Goal: Task Accomplishment & Management: Manage account settings

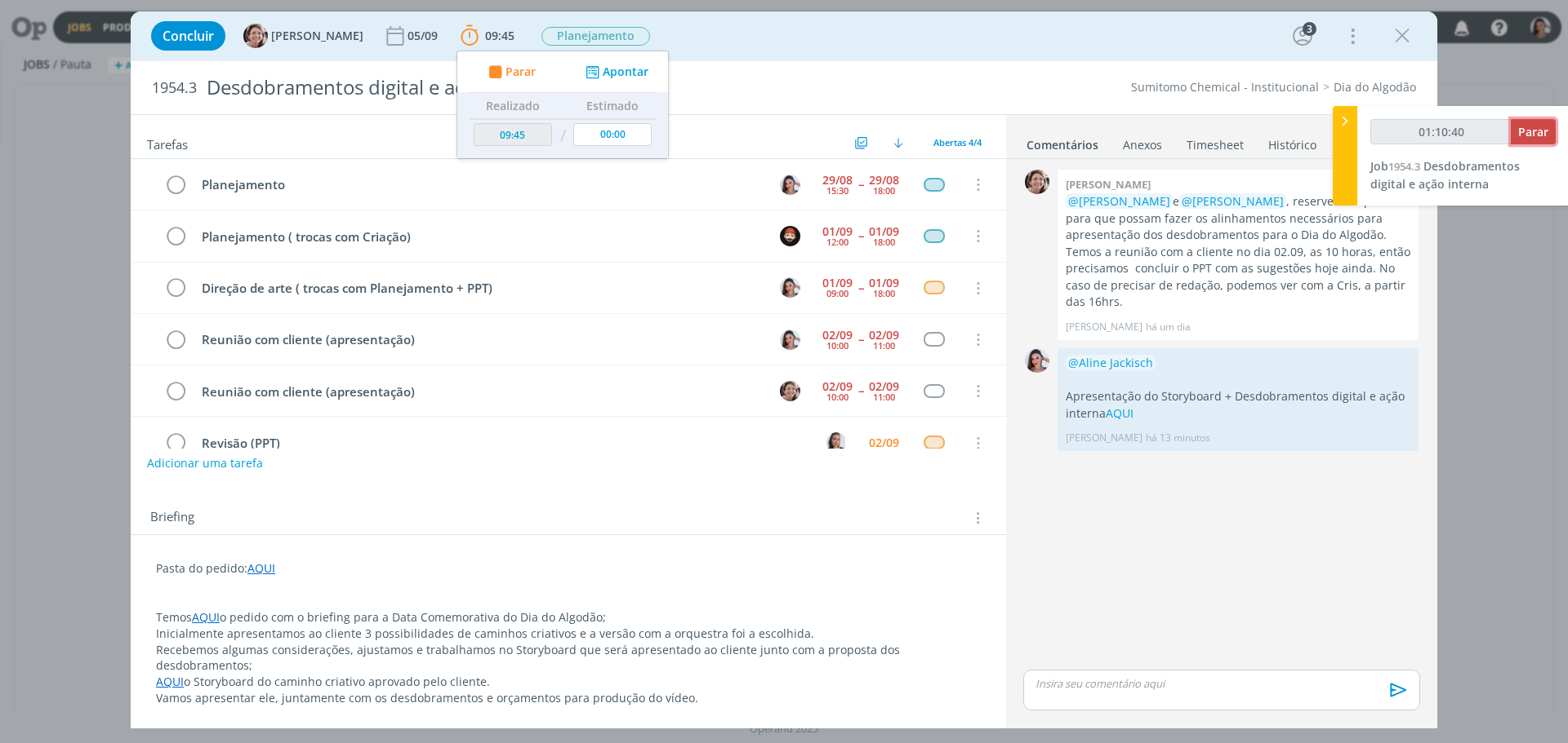
click at [1534, 136] on span "Parar" at bounding box center [1533, 131] width 30 height 15
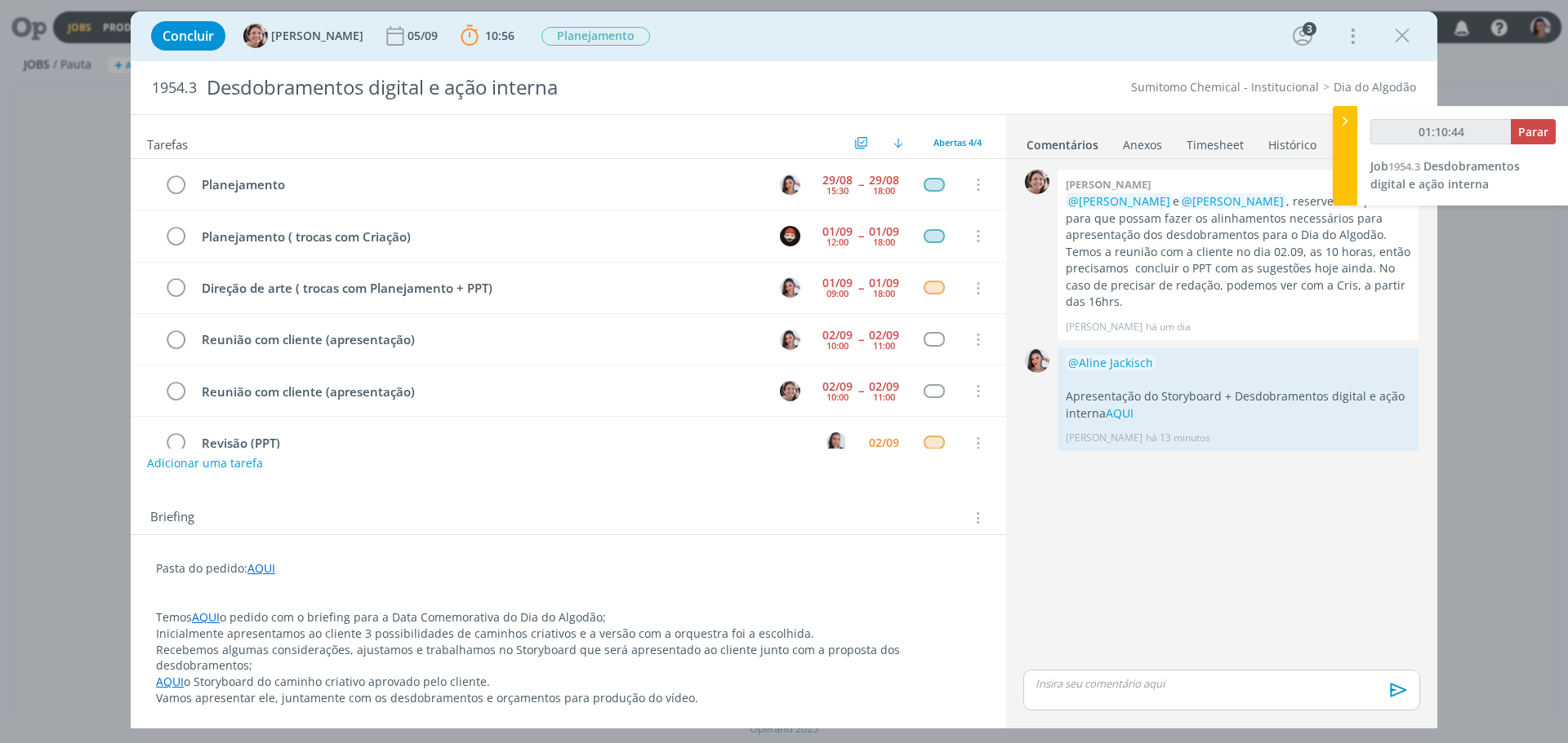
type input "01:11:00"
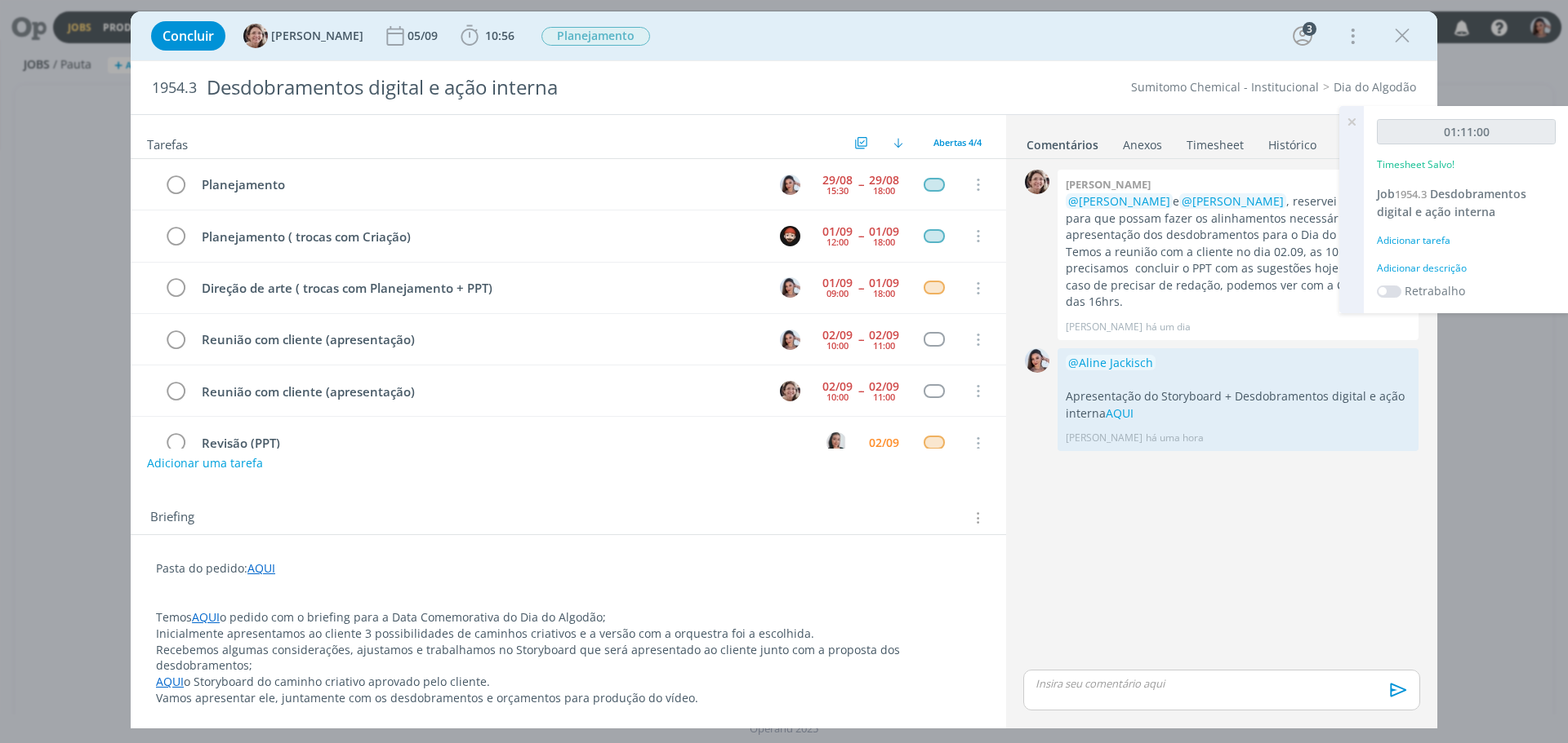
click at [787, 638] on p "Inicialmente apresentamos ao cliente 3 possibilidades de caminhos criativos e a…" at bounding box center [568, 634] width 825 height 16
click at [765, 627] on p "Inicialmente apresentamos ao cliente 3 possibilidades de caminhos criativos e a…" at bounding box center [568, 635] width 823 height 16
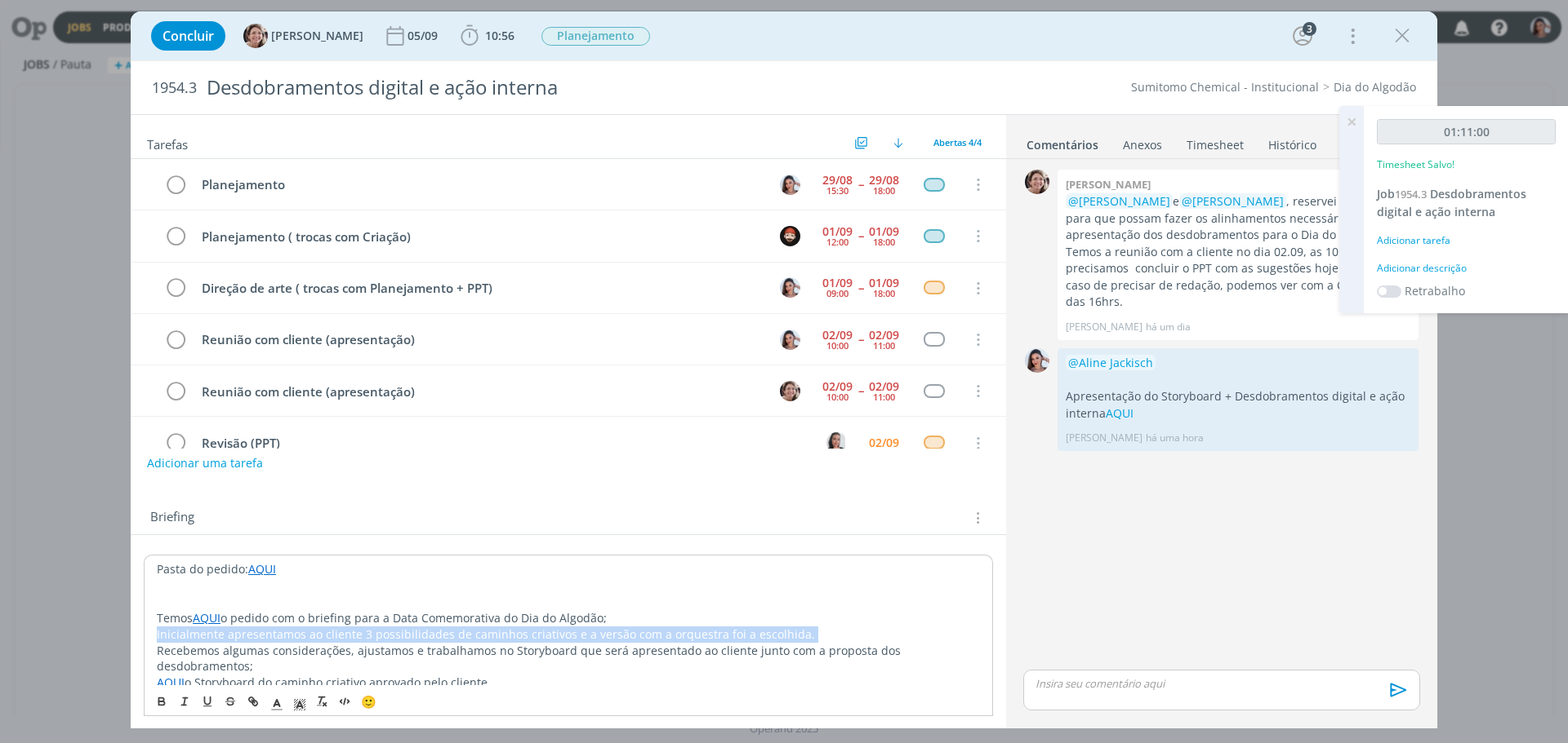
click at [765, 627] on p "Inicialmente apresentamos ao cliente 3 possibilidades de caminhos criativos e a…" at bounding box center [568, 635] width 823 height 16
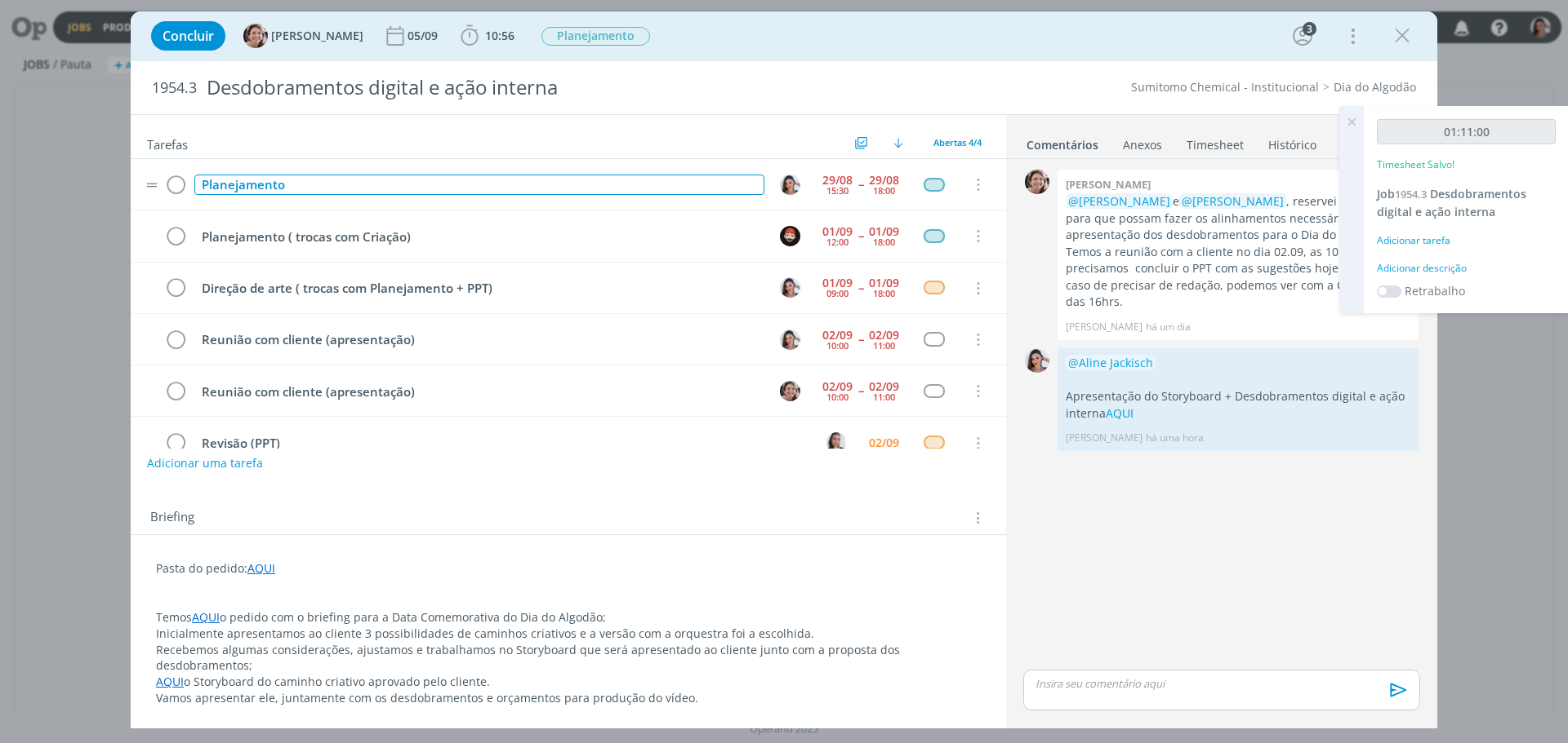
click at [220, 190] on div "Planejamento" at bounding box center [479, 185] width 570 height 21
click at [178, 182] on icon "dialog" at bounding box center [176, 185] width 23 height 24
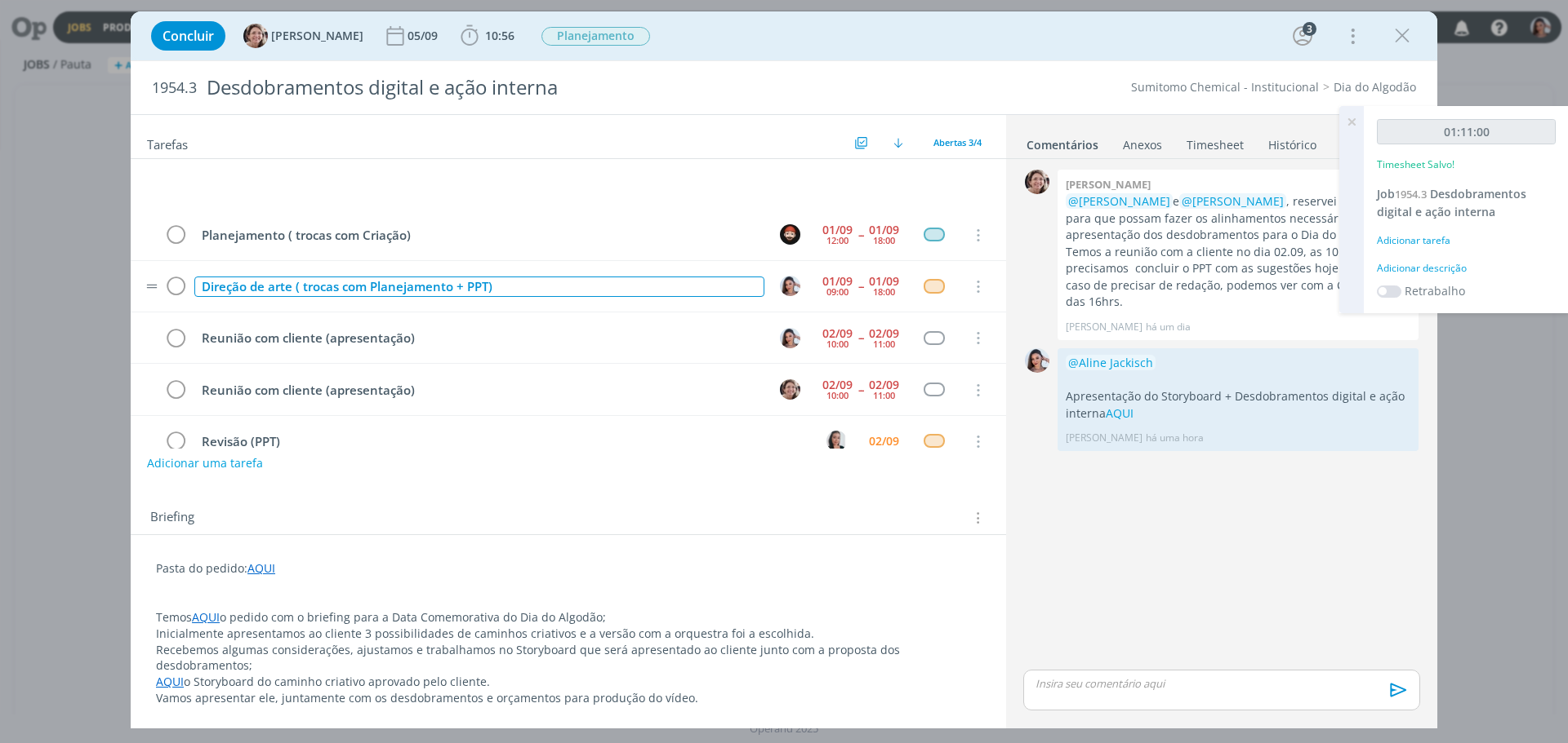
click at [275, 282] on div "Direção de arte ( trocas com Planejamento + PPT)" at bounding box center [479, 286] width 570 height 21
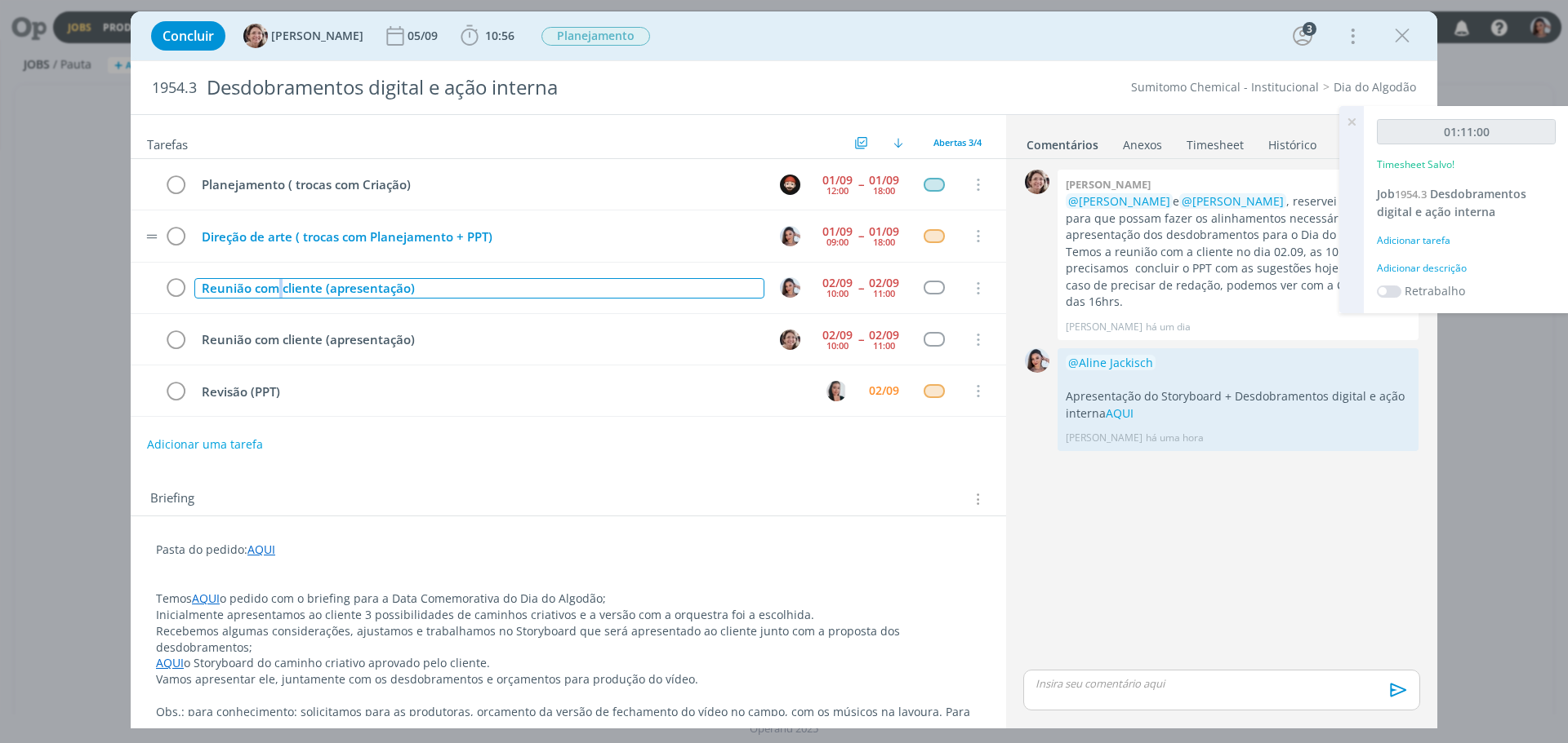
click at [275, 282] on div "Reunião com cliente (apresentação)" at bounding box center [479, 288] width 570 height 21
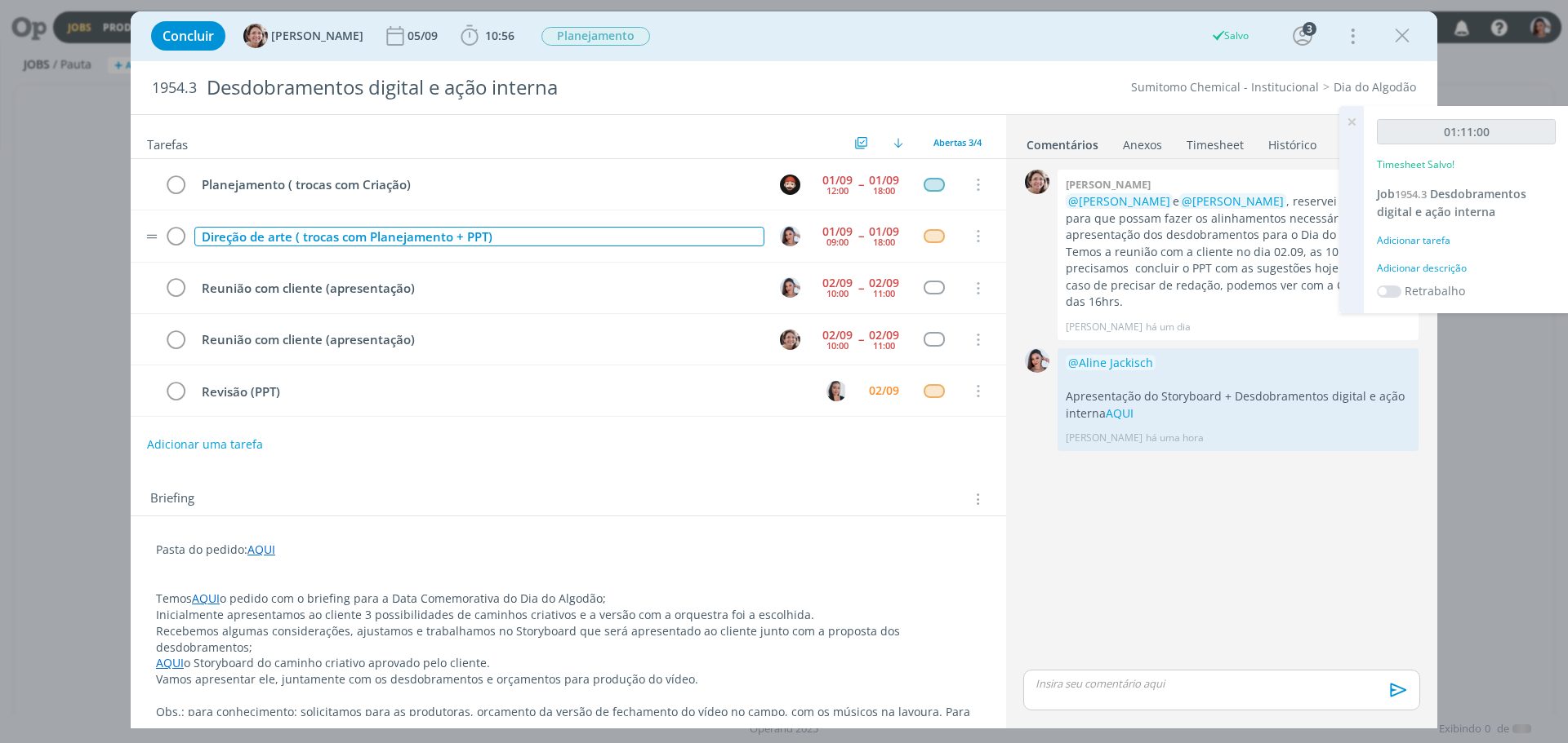
click at [273, 233] on div "Direção de arte ( trocas com Planejamento + PPT)" at bounding box center [479, 236] width 570 height 21
copy div "Direção de arte ( trocas com Planejamento + PPT)"
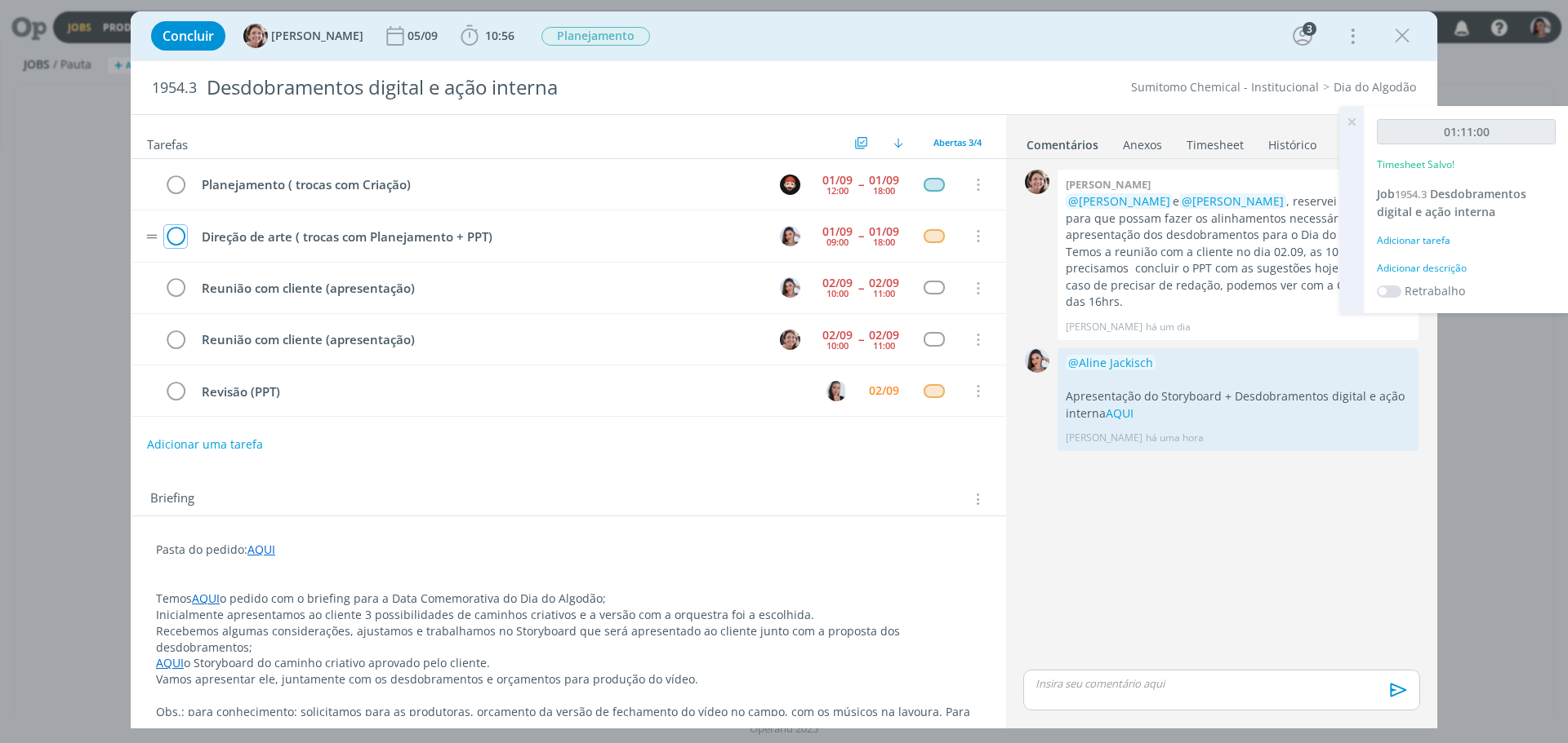
click at [177, 232] on icon "dialog" at bounding box center [176, 236] width 23 height 24
click at [1216, 149] on link "Timesheet" at bounding box center [1215, 141] width 59 height 24
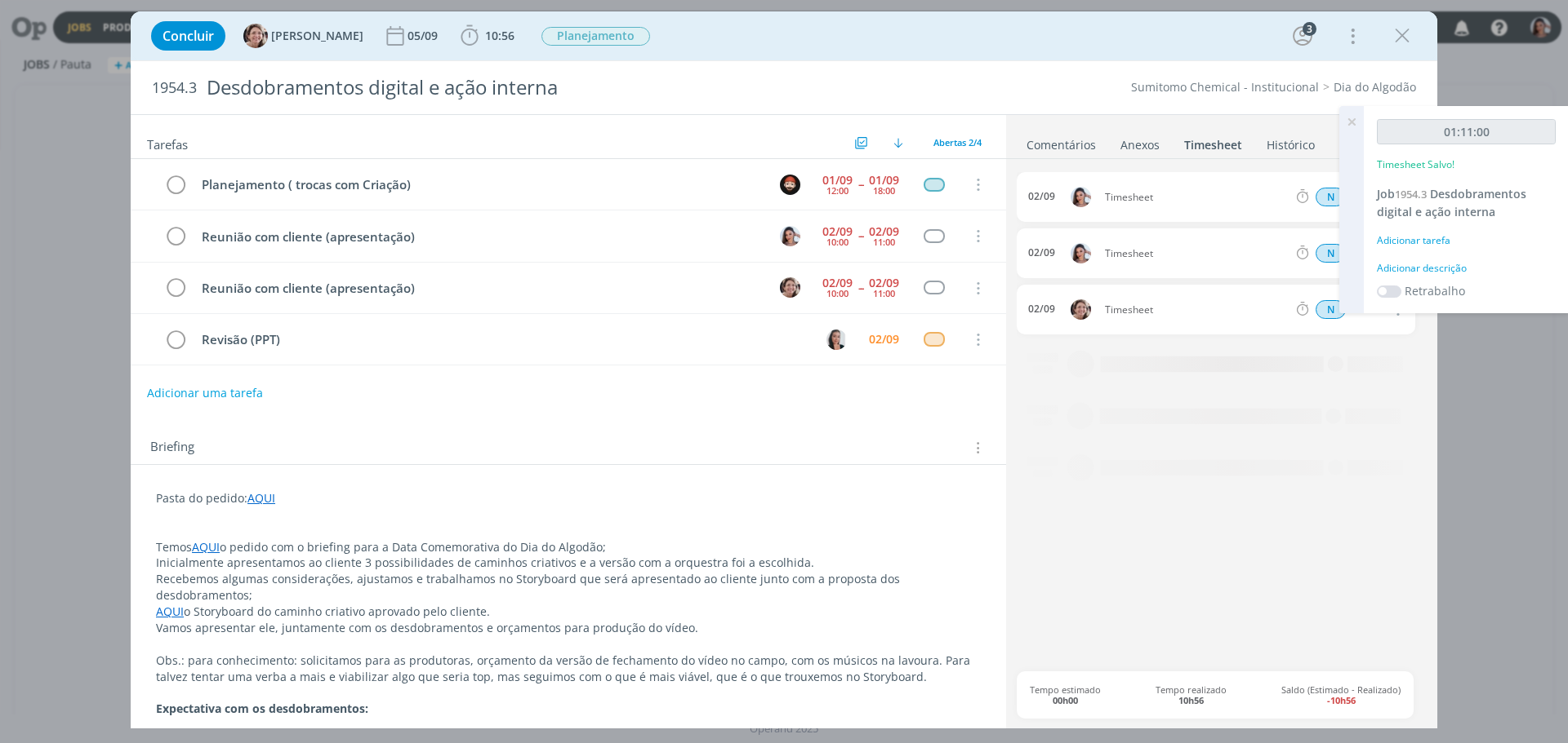
click at [1352, 119] on icon at bounding box center [1351, 122] width 29 height 32
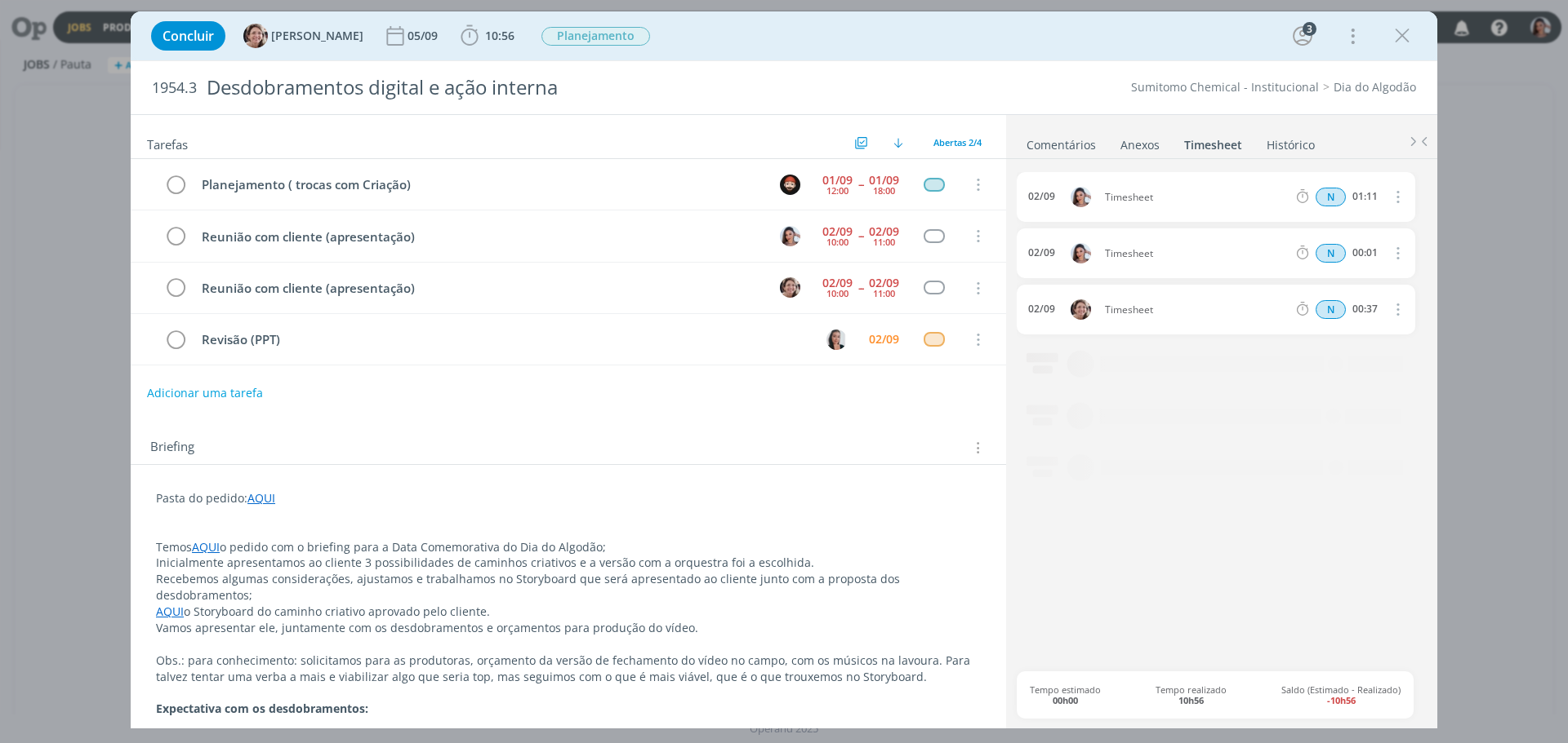
click at [1391, 201] on icon "dialog" at bounding box center [1396, 197] width 18 height 20
click at [1365, 254] on link "Editar" at bounding box center [1350, 252] width 129 height 26
drag, startPoint x: 1162, startPoint y: 196, endPoint x: 1025, endPoint y: 200, distance: 137.1
click at [1025, 200] on body "Jobs Produção Mídia Notificações Central de Ajuda Área de Membros Implantação o…" at bounding box center [784, 371] width 1568 height 743
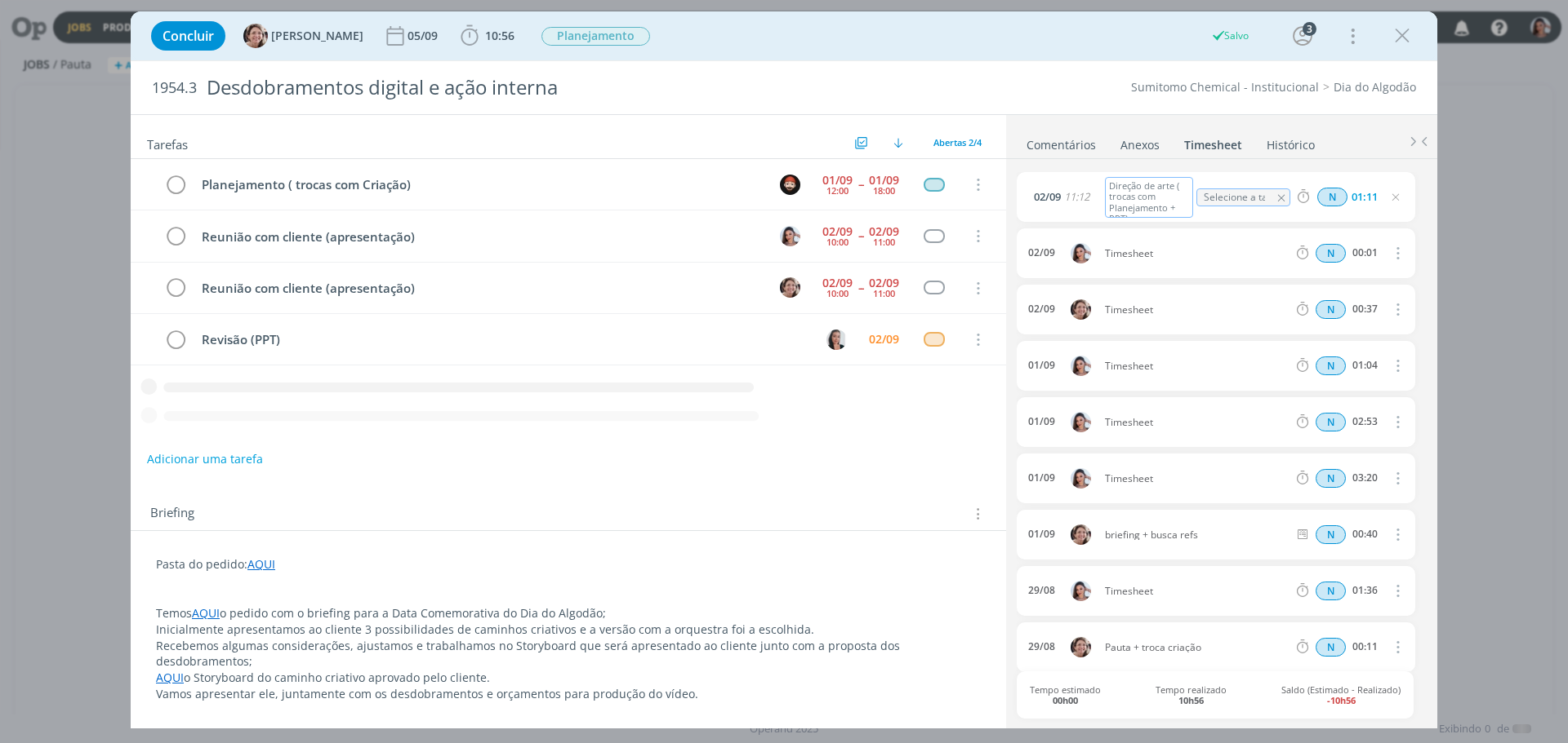
click at [1398, 250] on button "dialog" at bounding box center [1397, 253] width 39 height 27
click at [1348, 274] on link "Excluir" at bounding box center [1350, 282] width 129 height 26
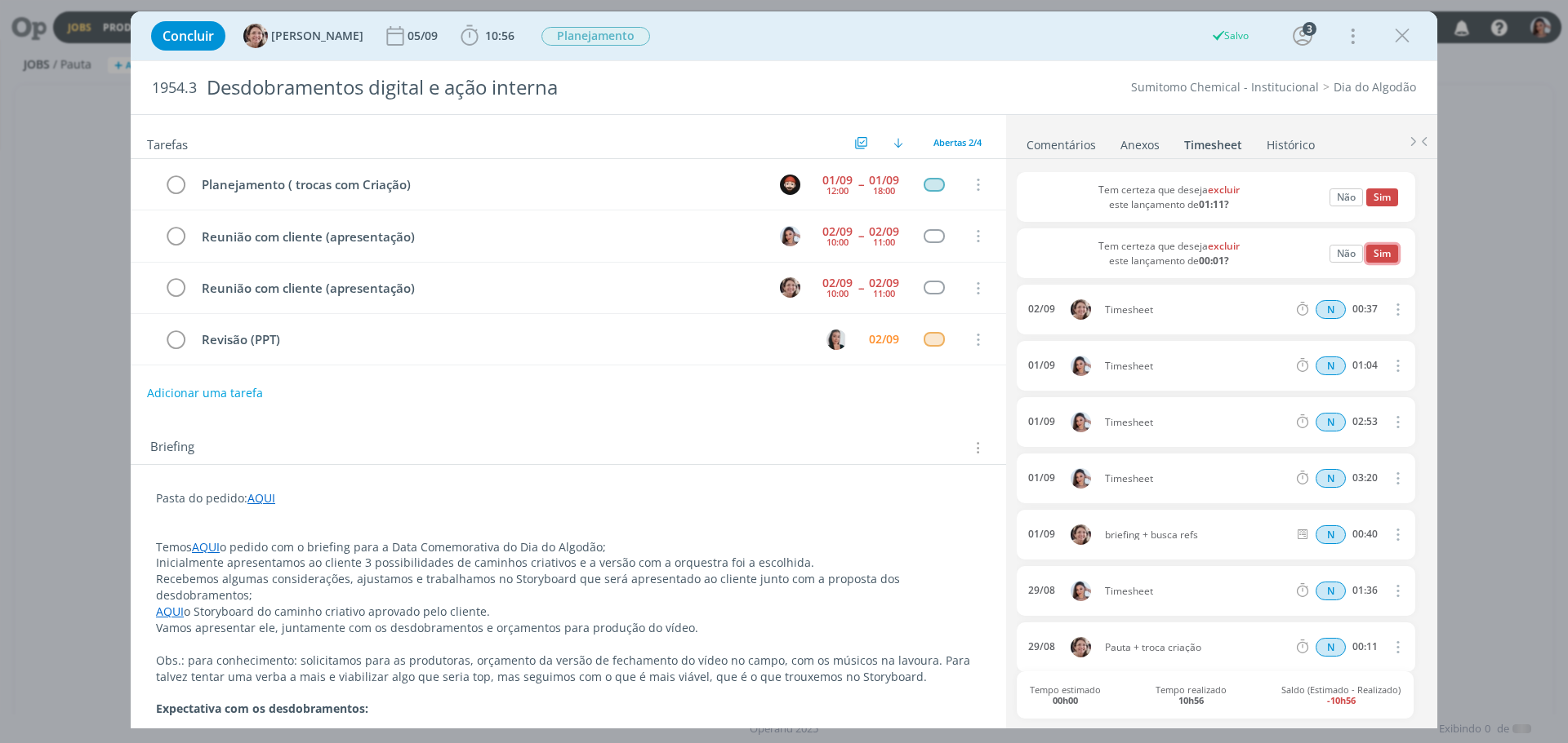
click at [1373, 250] on button "Sim" at bounding box center [1382, 253] width 32 height 18
click at [1387, 363] on icon "dialog" at bounding box center [1396, 366] width 18 height 20
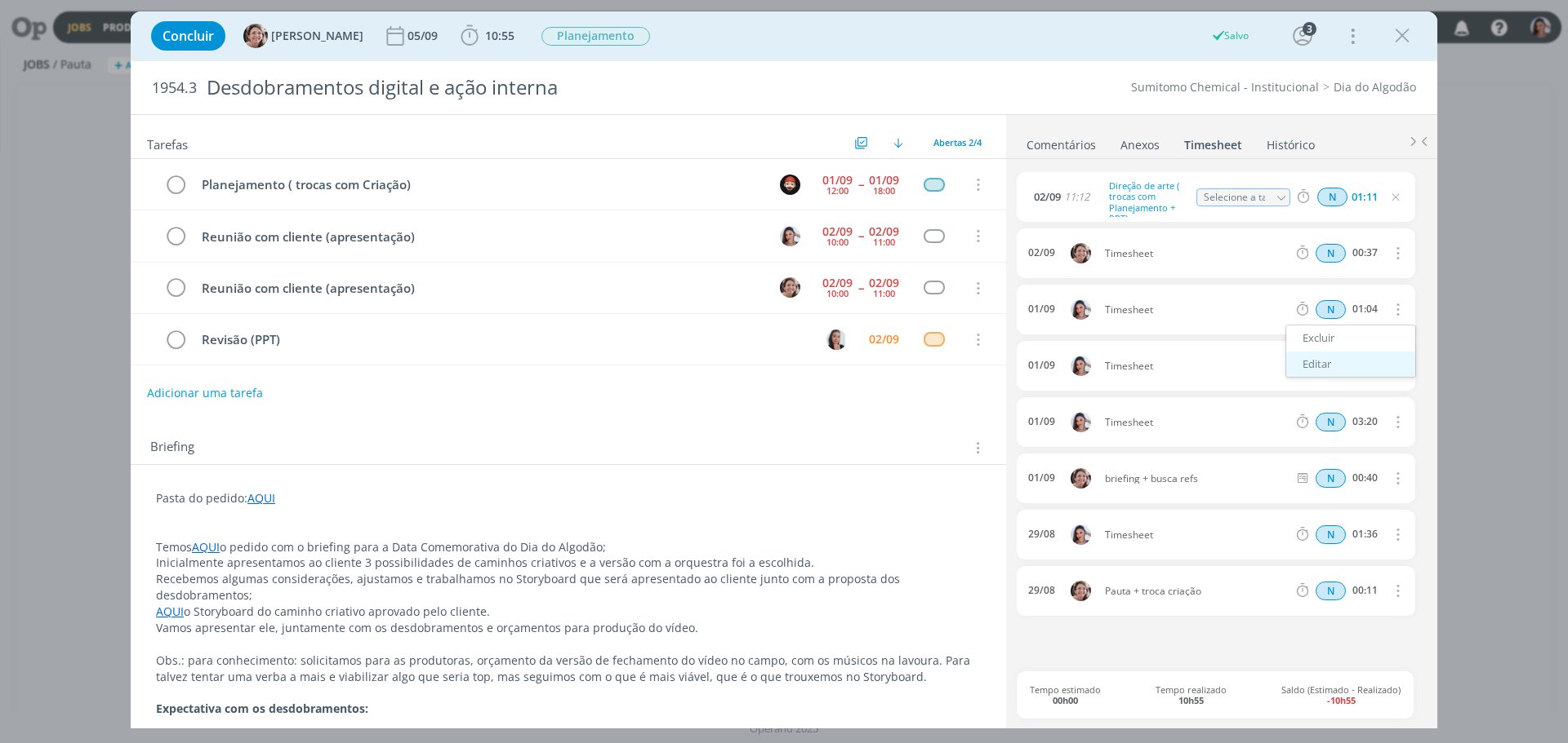
click at [1340, 360] on link "Editar" at bounding box center [1350, 364] width 129 height 26
drag, startPoint x: 1091, startPoint y: 309, endPoint x: 1081, endPoint y: 306, distance: 10.4
click at [1081, 306] on div "[DATE] 18:00 Timesheet Selecione a tarefa N 01:04" at bounding box center [1215, 310] width 398 height 50
click at [1396, 359] on icon "dialog" at bounding box center [1396, 366] width 18 height 20
click at [1356, 392] on link "Excluir" at bounding box center [1350, 394] width 129 height 26
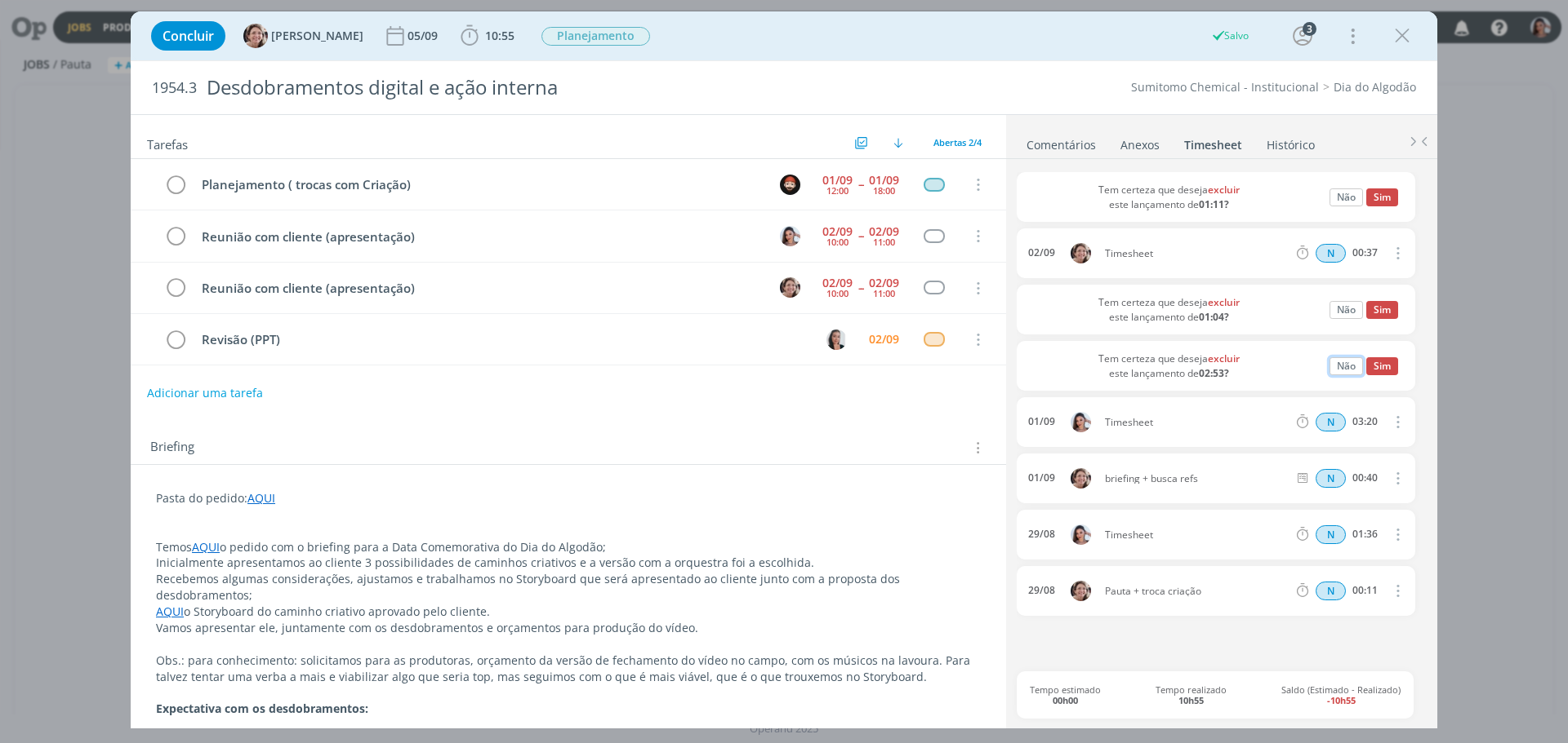
click at [1336, 368] on button "Não" at bounding box center [1346, 367] width 34 height 18
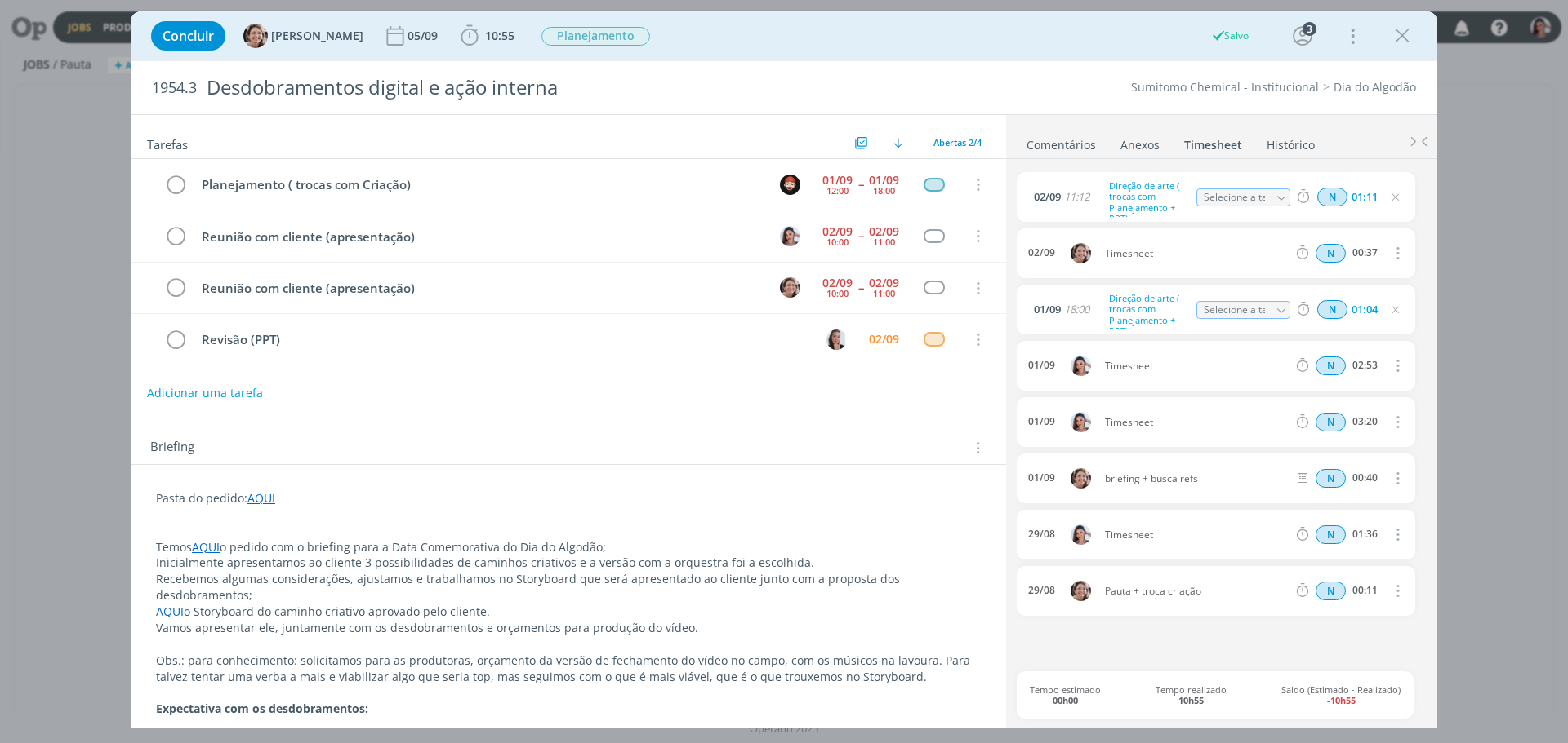
drag, startPoint x: 1384, startPoint y: 361, endPoint x: 1393, endPoint y: 365, distance: 9.8
click at [1387, 361] on button "dialog" at bounding box center [1397, 366] width 39 height 27
click at [1314, 414] on link "Editar" at bounding box center [1350, 420] width 129 height 26
drag, startPoint x: 1113, startPoint y: 360, endPoint x: 1085, endPoint y: 354, distance: 28.6
click at [1085, 354] on div "[DATE] 16:07 Timesheet Selecione a tarefa N 02:53" at bounding box center [1215, 366] width 398 height 50
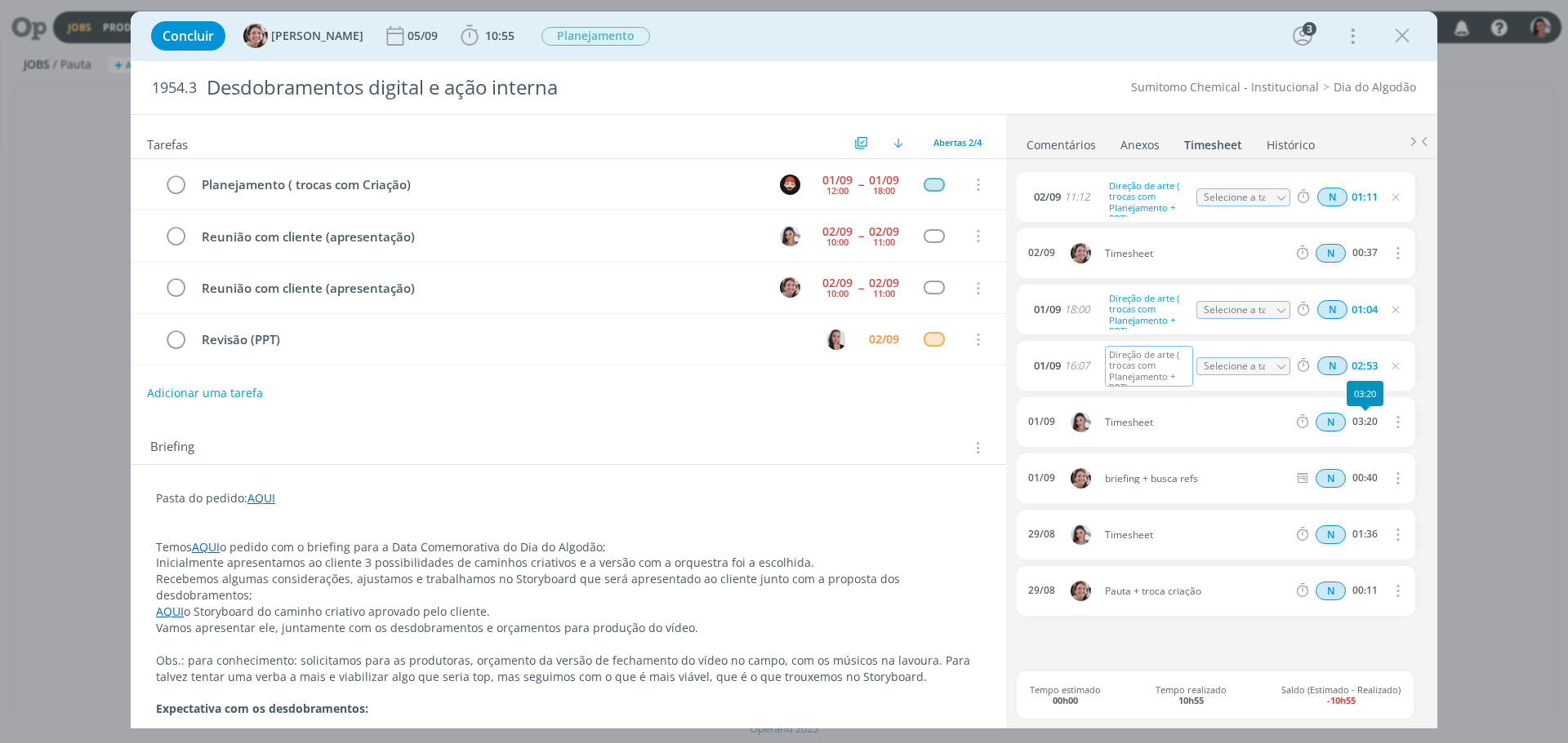
click at [1394, 423] on icon "dialog" at bounding box center [1396, 422] width 18 height 20
click at [1339, 451] on link "Excluir" at bounding box center [1350, 450] width 129 height 26
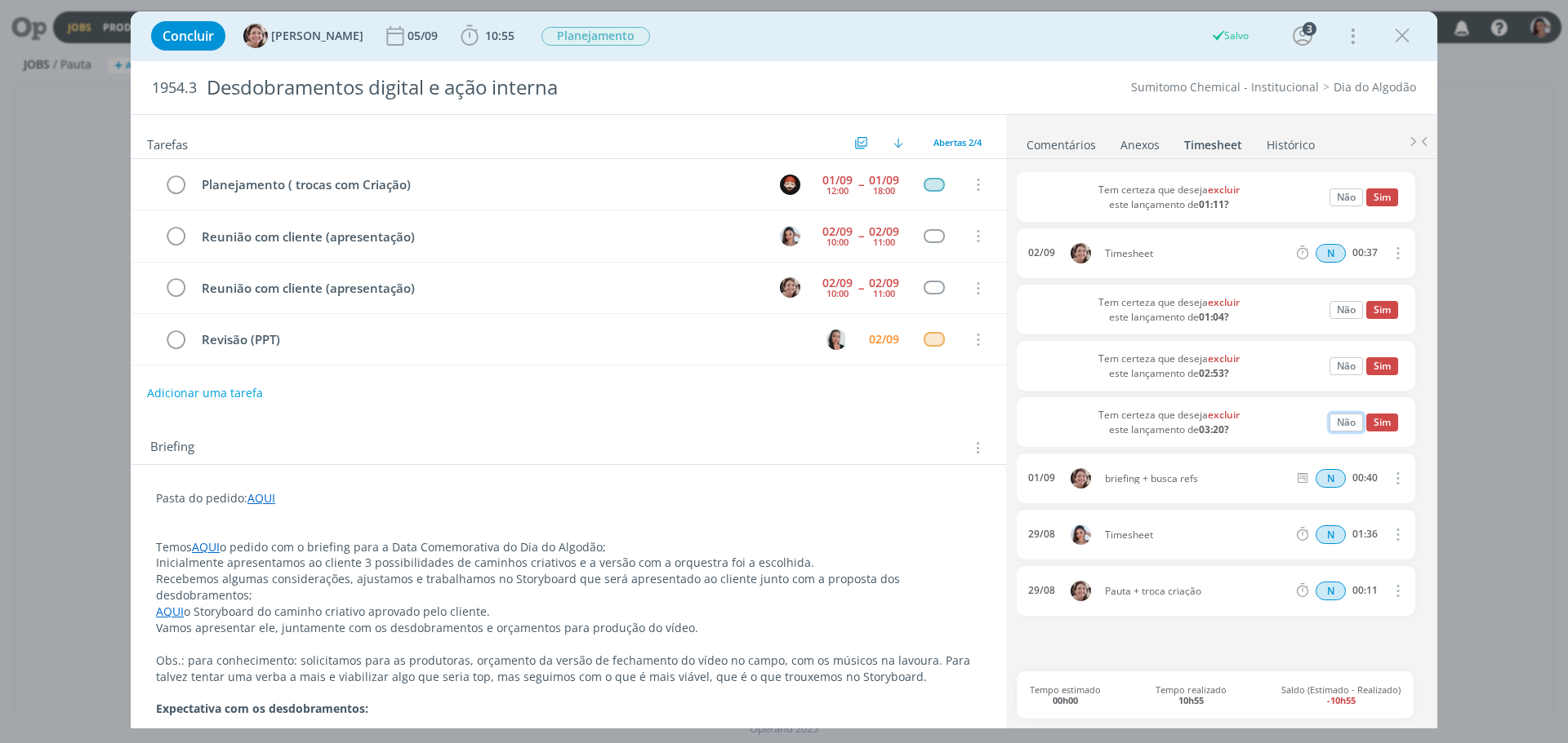
drag, startPoint x: 1345, startPoint y: 425, endPoint x: 1379, endPoint y: 427, distance: 34.1
click at [1345, 425] on button "Não" at bounding box center [1346, 423] width 34 height 18
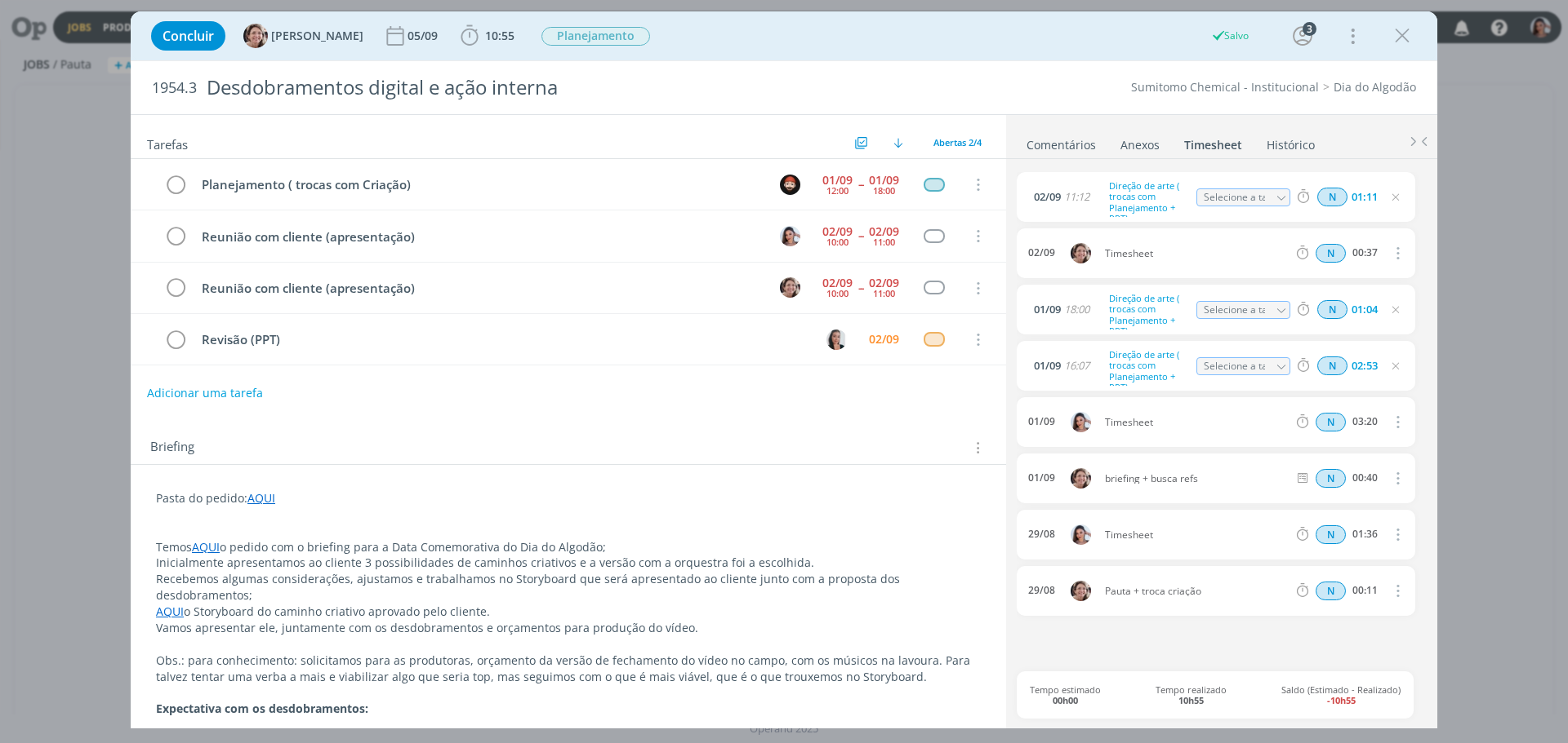
click at [1397, 421] on icon "dialog" at bounding box center [1396, 422] width 18 height 20
click at [1323, 477] on link "Editar" at bounding box center [1350, 477] width 129 height 26
drag, startPoint x: 1043, startPoint y: 435, endPoint x: 1032, endPoint y: 504, distance: 69.9
click at [1002, 443] on div "Tarefas Usar Job de template Ordenar por: Prazo crescente Prazo decrescente Ord…" at bounding box center [784, 421] width 1307 height 615
click at [1398, 531] on icon "dialog" at bounding box center [1396, 534] width 18 height 20
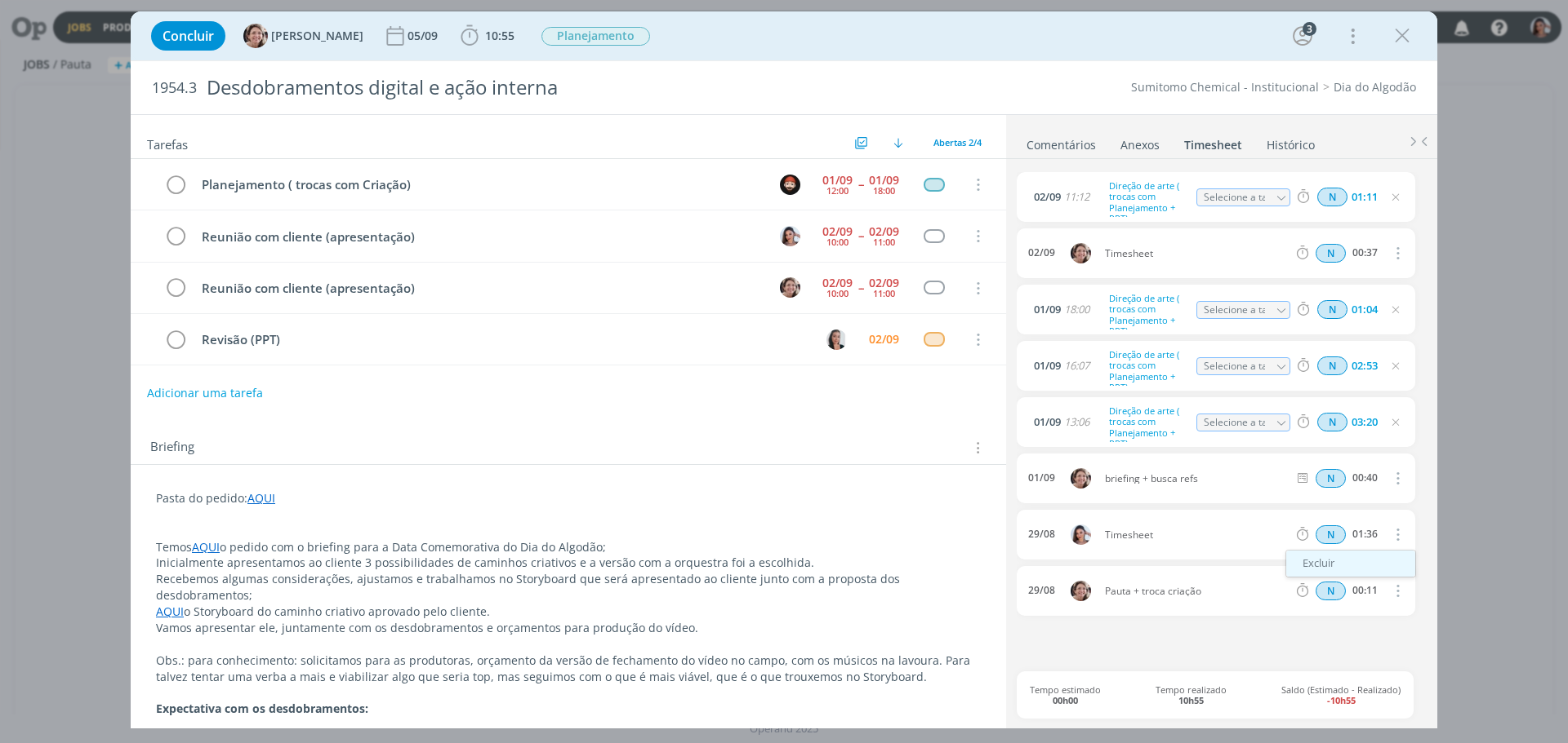
click at [1319, 567] on link "Excluir" at bounding box center [1350, 564] width 129 height 26
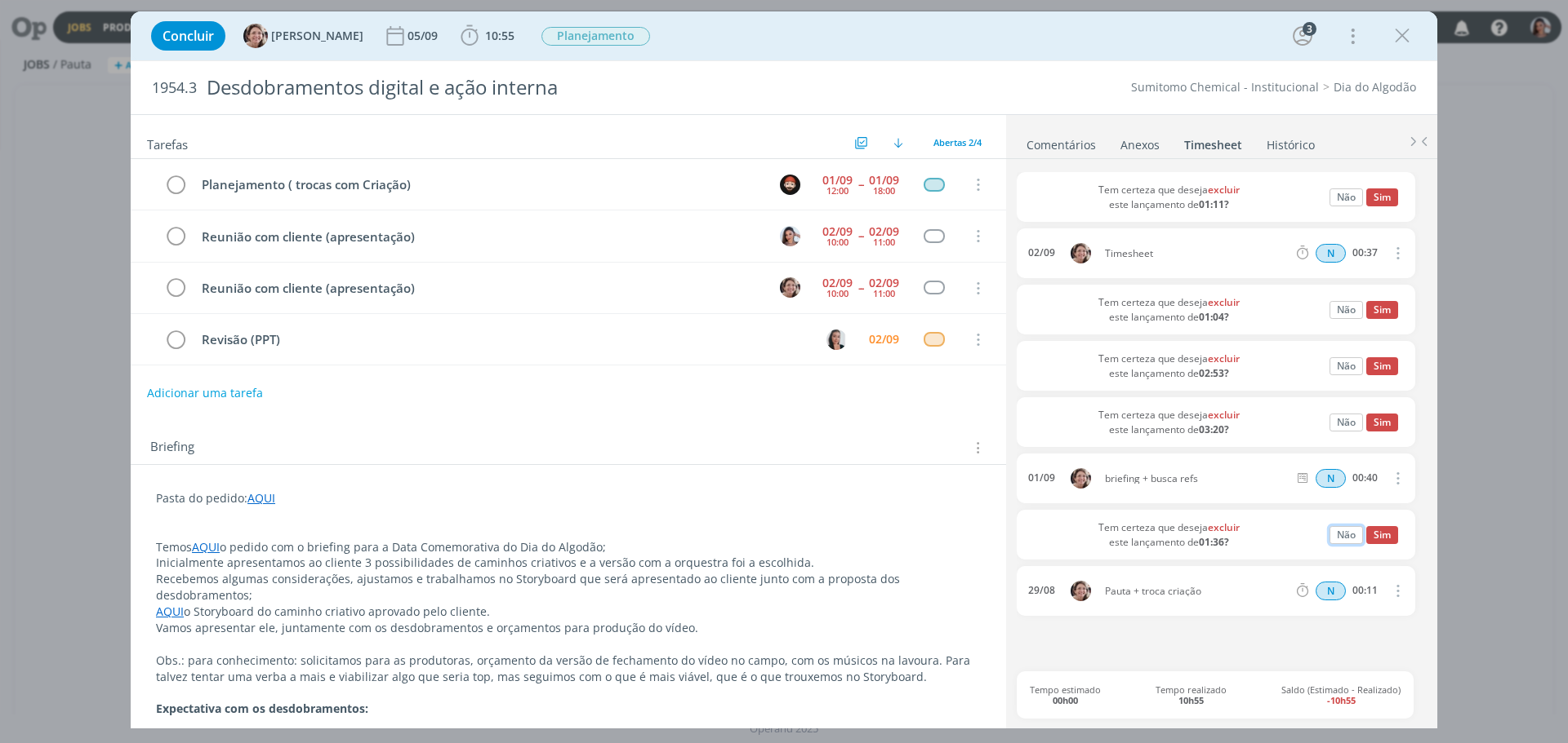
click at [1343, 538] on button "Não" at bounding box center [1346, 535] width 34 height 18
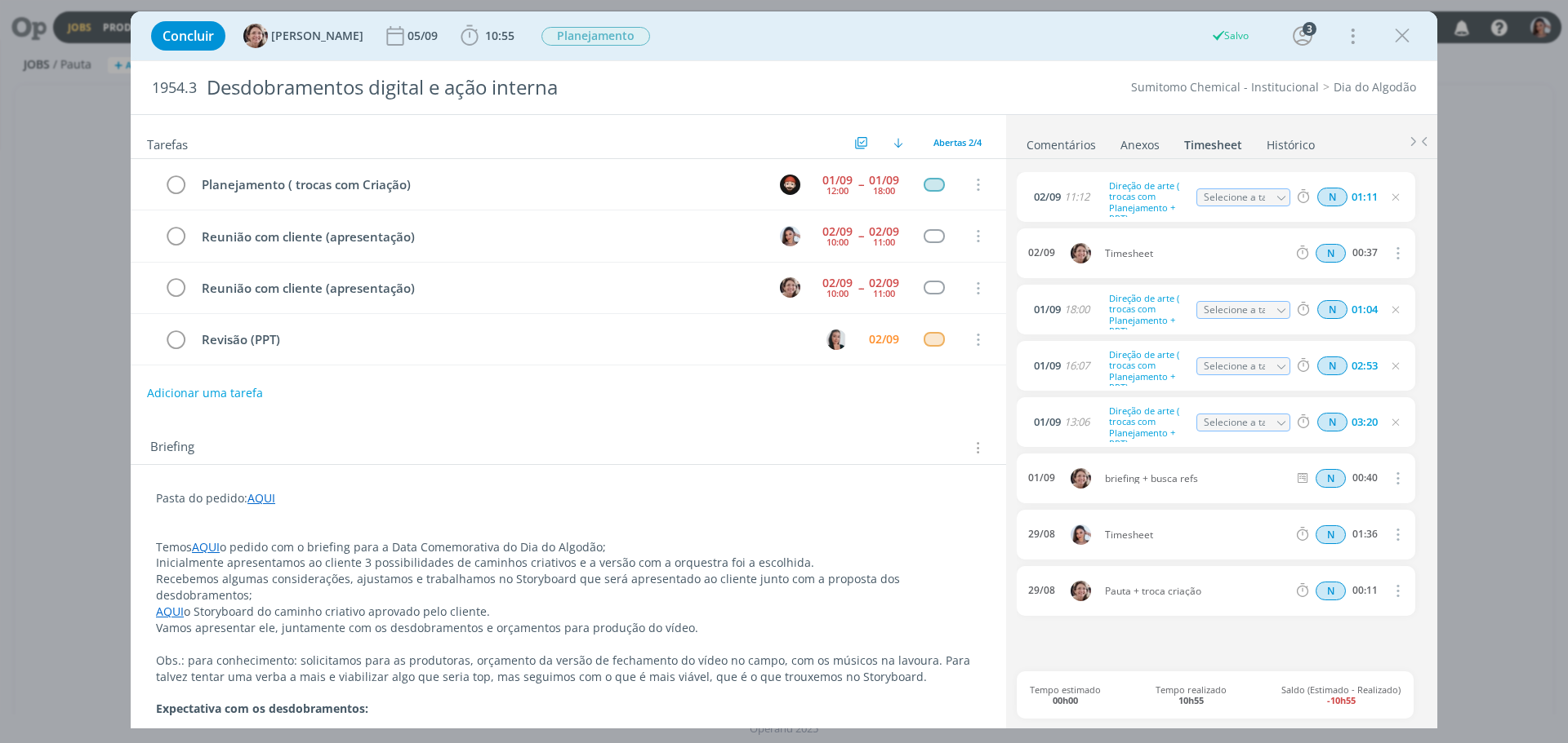
click at [1397, 537] on icon "dialog" at bounding box center [1396, 534] width 18 height 20
click at [1338, 581] on link "Editar" at bounding box center [1350, 590] width 129 height 26
drag, startPoint x: 1166, startPoint y: 532, endPoint x: 1071, endPoint y: 529, distance: 95.0
click at [1071, 529] on div "[DATE] 17:17 Timesheet Selecione a tarefa N 01:36" at bounding box center [1215, 535] width 398 height 50
click at [773, 535] on p "dialog" at bounding box center [568, 531] width 825 height 16
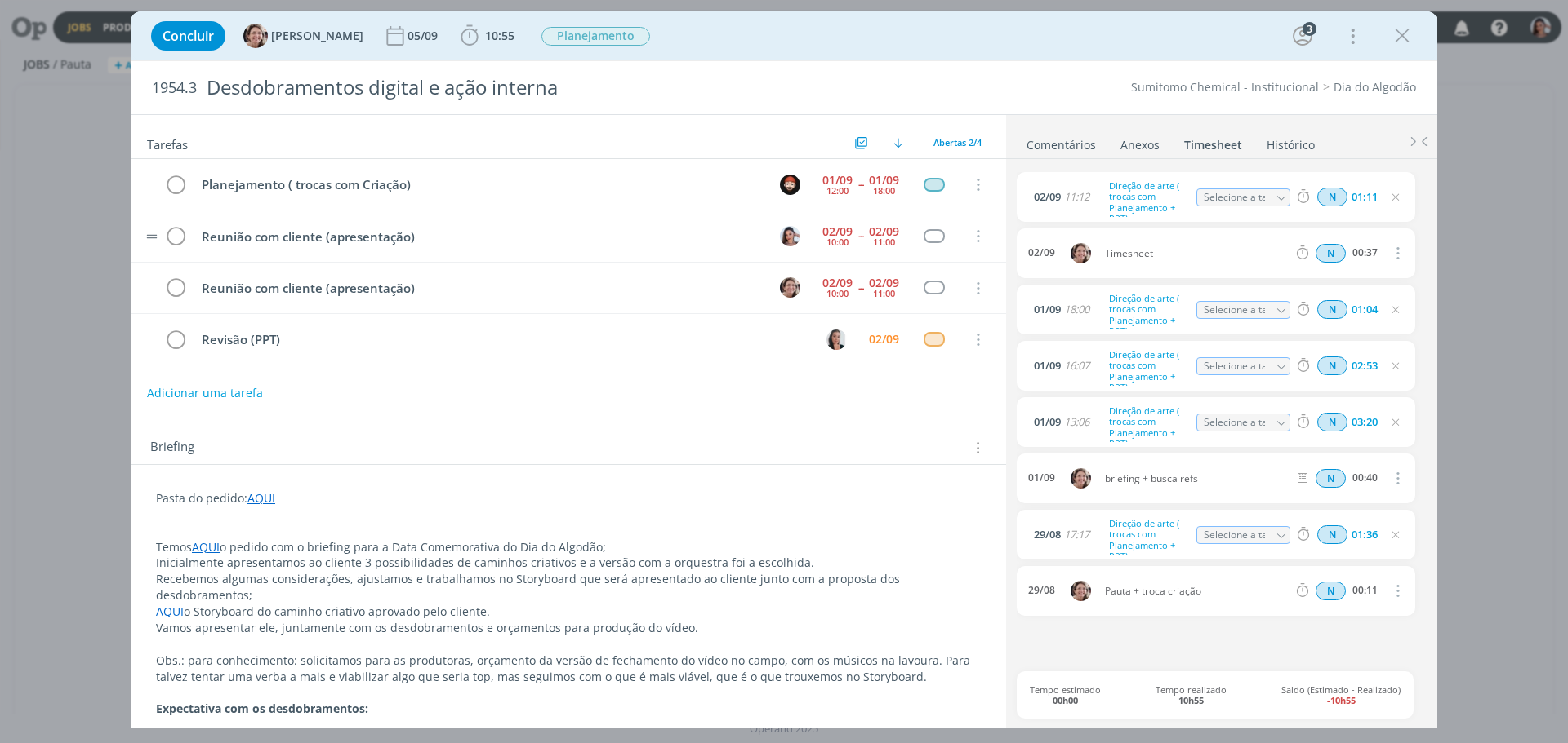
click at [350, 226] on td "Reunião com cliente (apresentação)" at bounding box center [476, 236] width 570 height 29
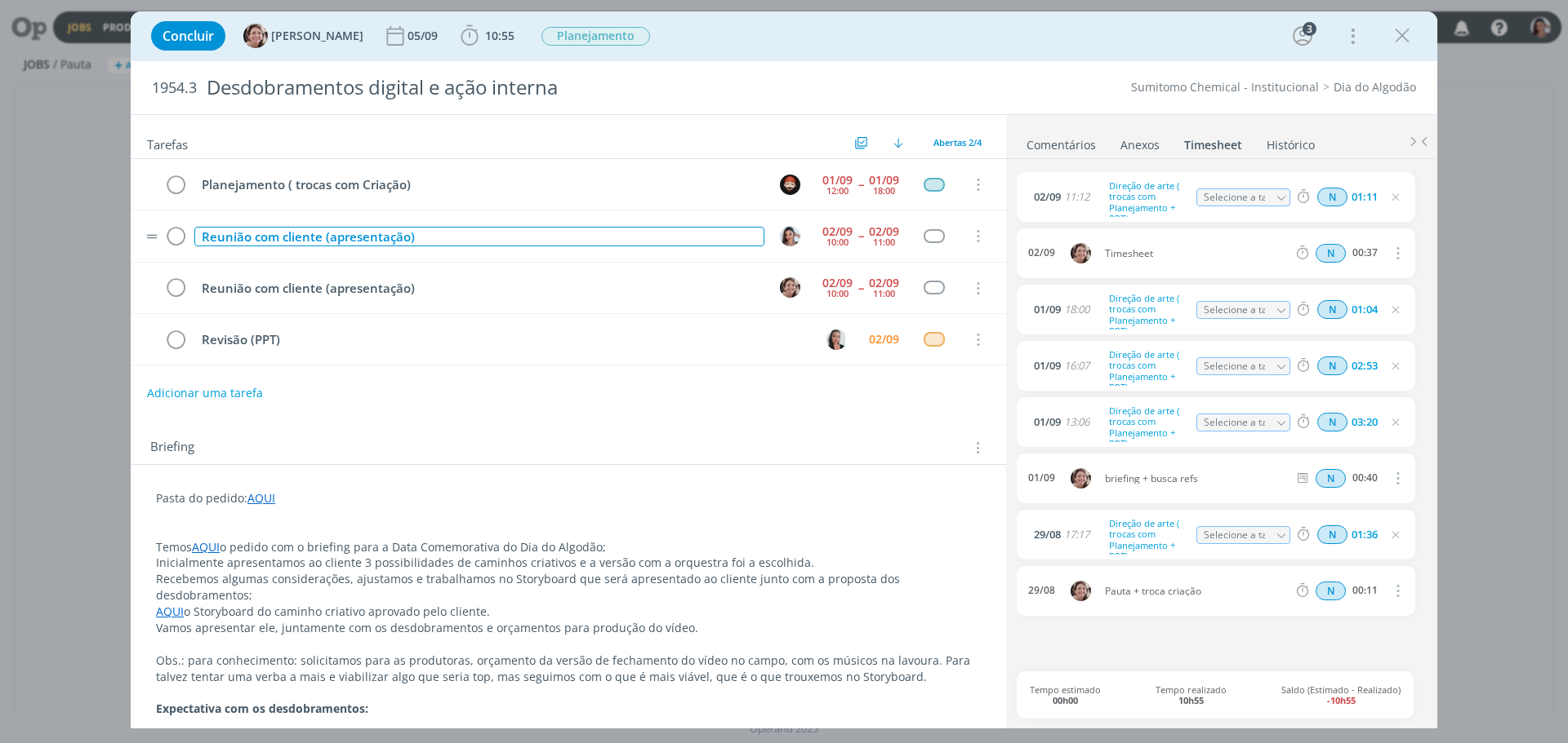
click at [350, 227] on div "Reunião com cliente (apresentação)" at bounding box center [479, 236] width 570 height 21
copy div "Reunião com cliente (apresentação)"
click at [169, 235] on icon "dialog" at bounding box center [176, 236] width 23 height 24
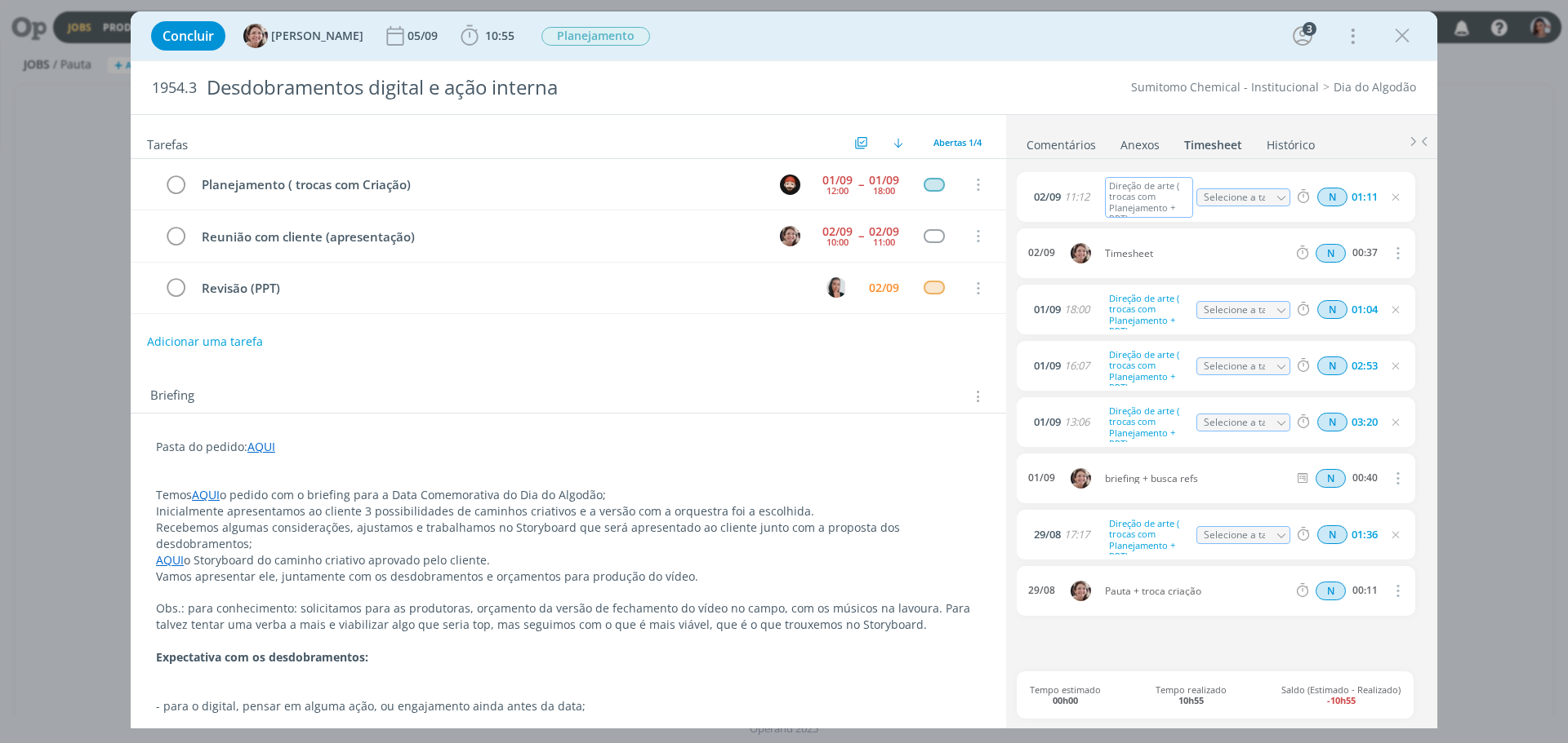
click at [1174, 194] on div "Direção de arte ( trocas com Planejamento + PPT)" at bounding box center [1149, 198] width 88 height 41
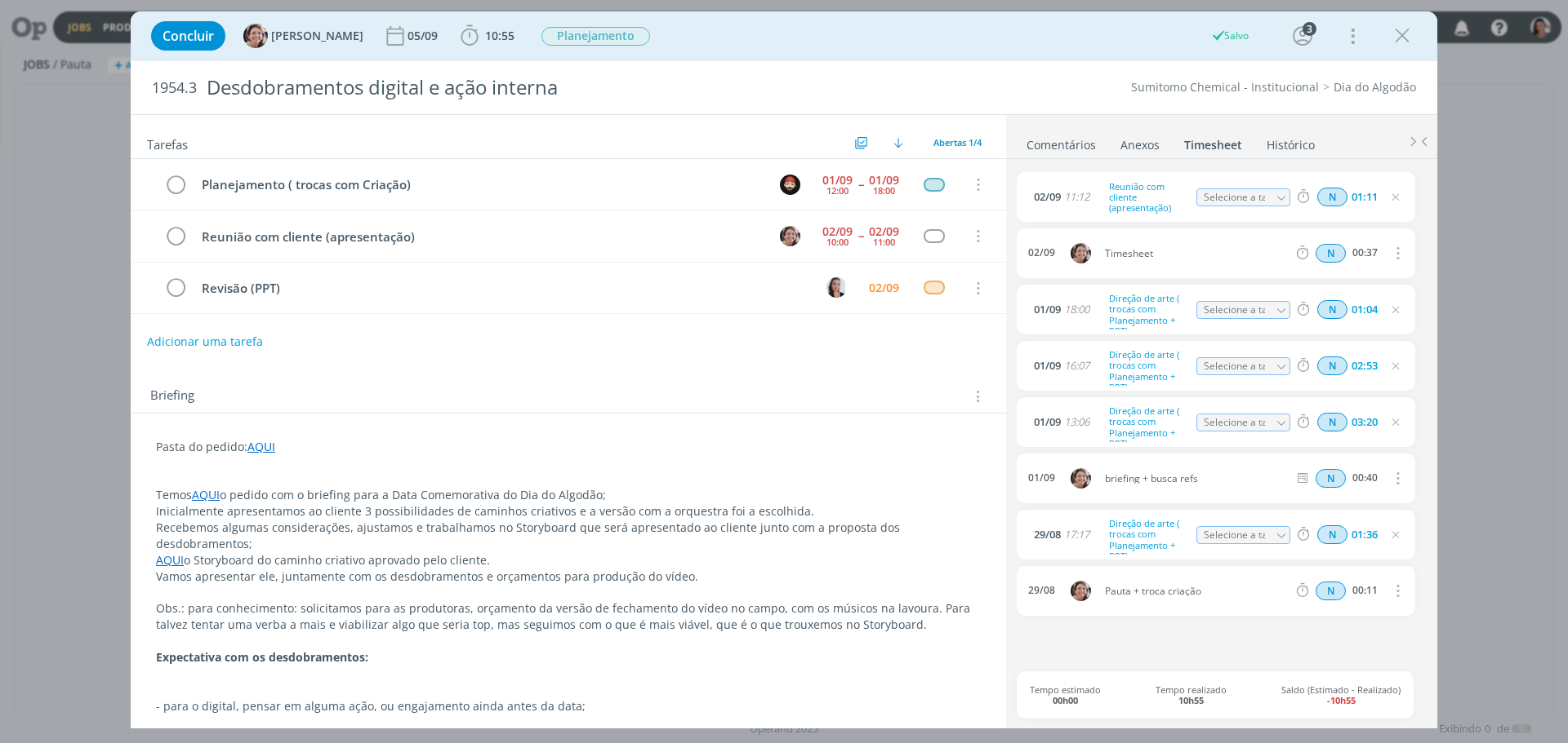
click at [1074, 132] on link "Comentários" at bounding box center [1061, 141] width 71 height 24
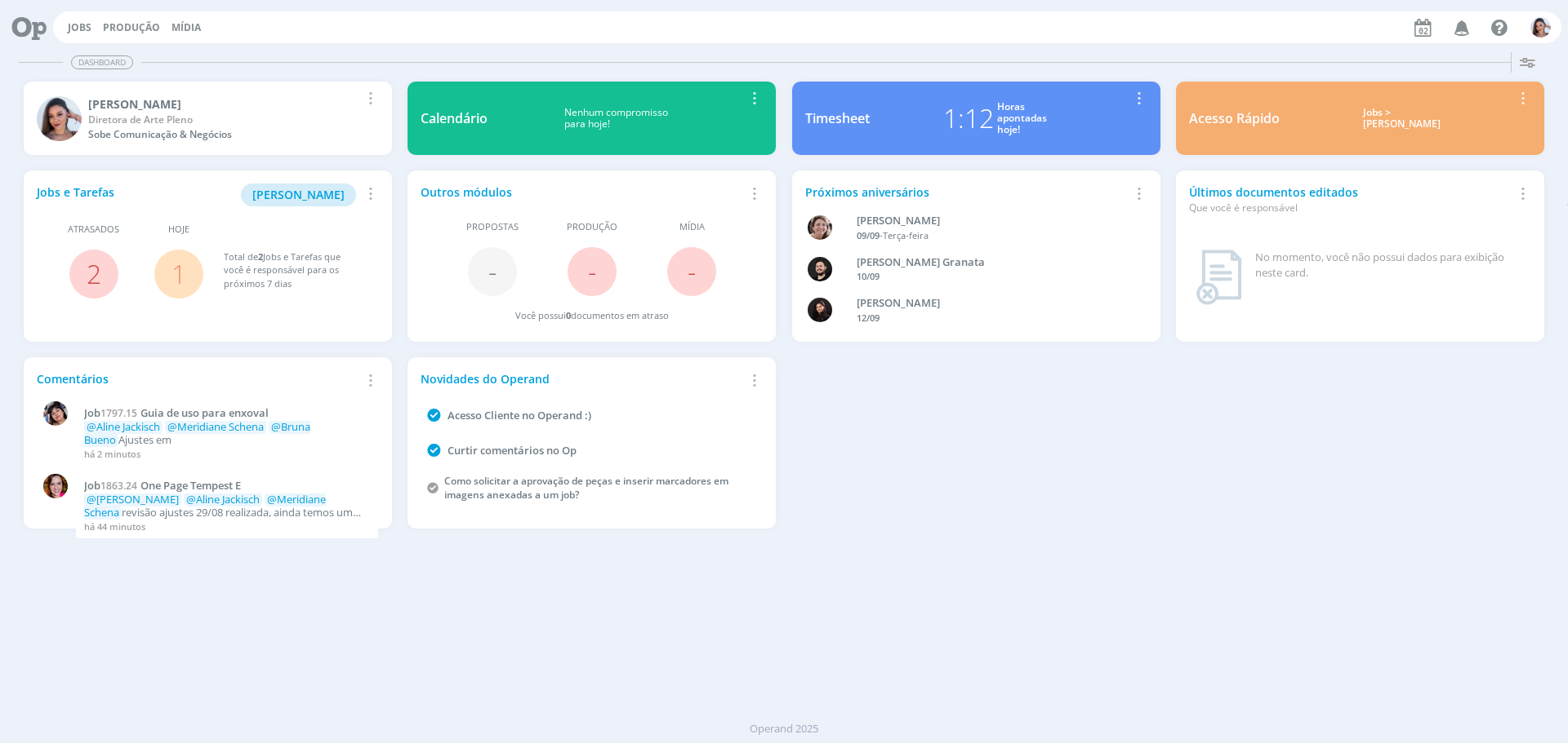
click at [181, 265] on link "1" at bounding box center [178, 273] width 14 height 35
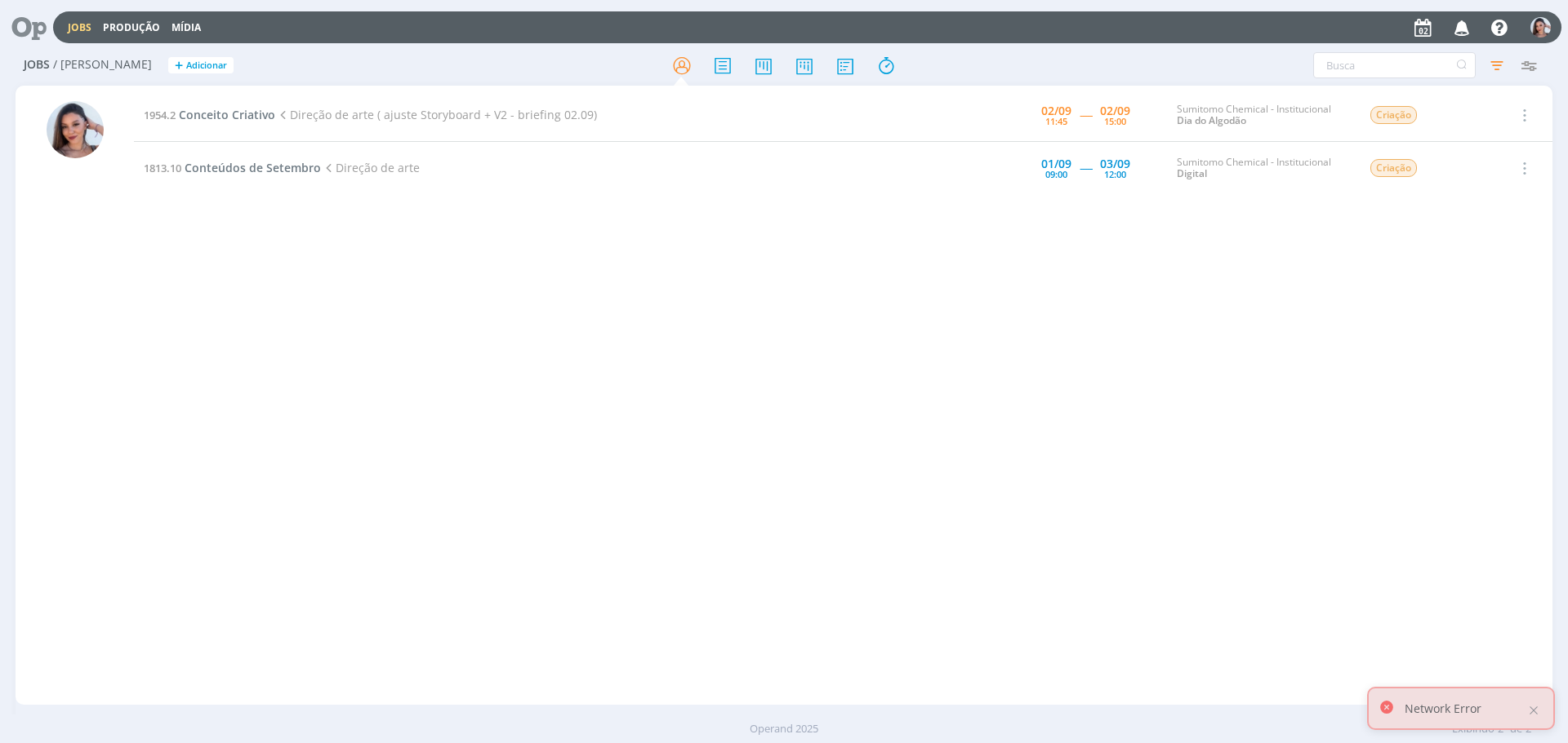
click at [300, 260] on div "1954.2 Conceito Criativo Direção de arte ( ajuste Storyboard + V2 - briefing 02…" at bounding box center [842, 395] width 1418 height 613
click at [14, 17] on icon at bounding box center [23, 28] width 34 height 32
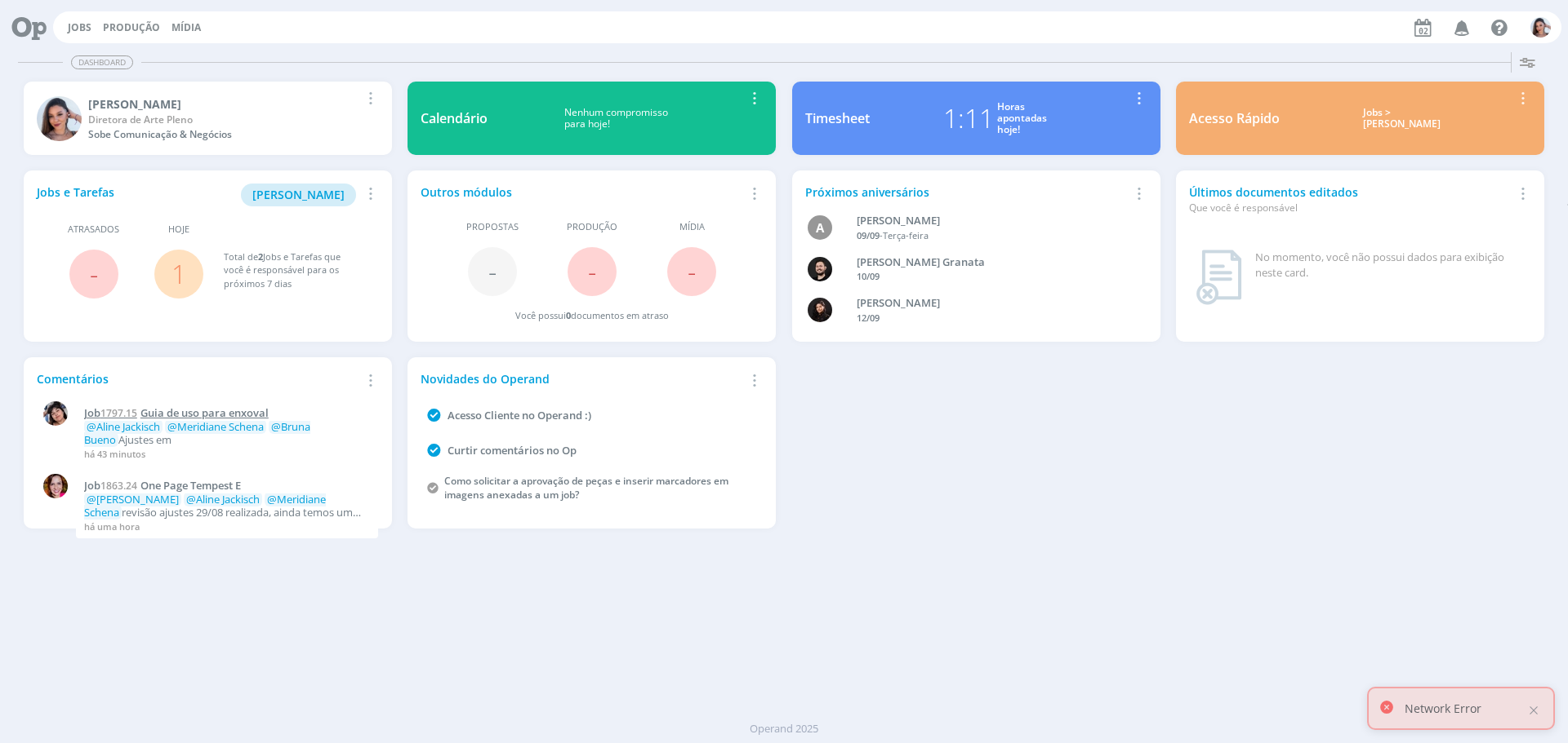
click at [247, 410] on span "Guia de uso para enxoval" at bounding box center [204, 413] width 129 height 14
